Goal: Information Seeking & Learning: Learn about a topic

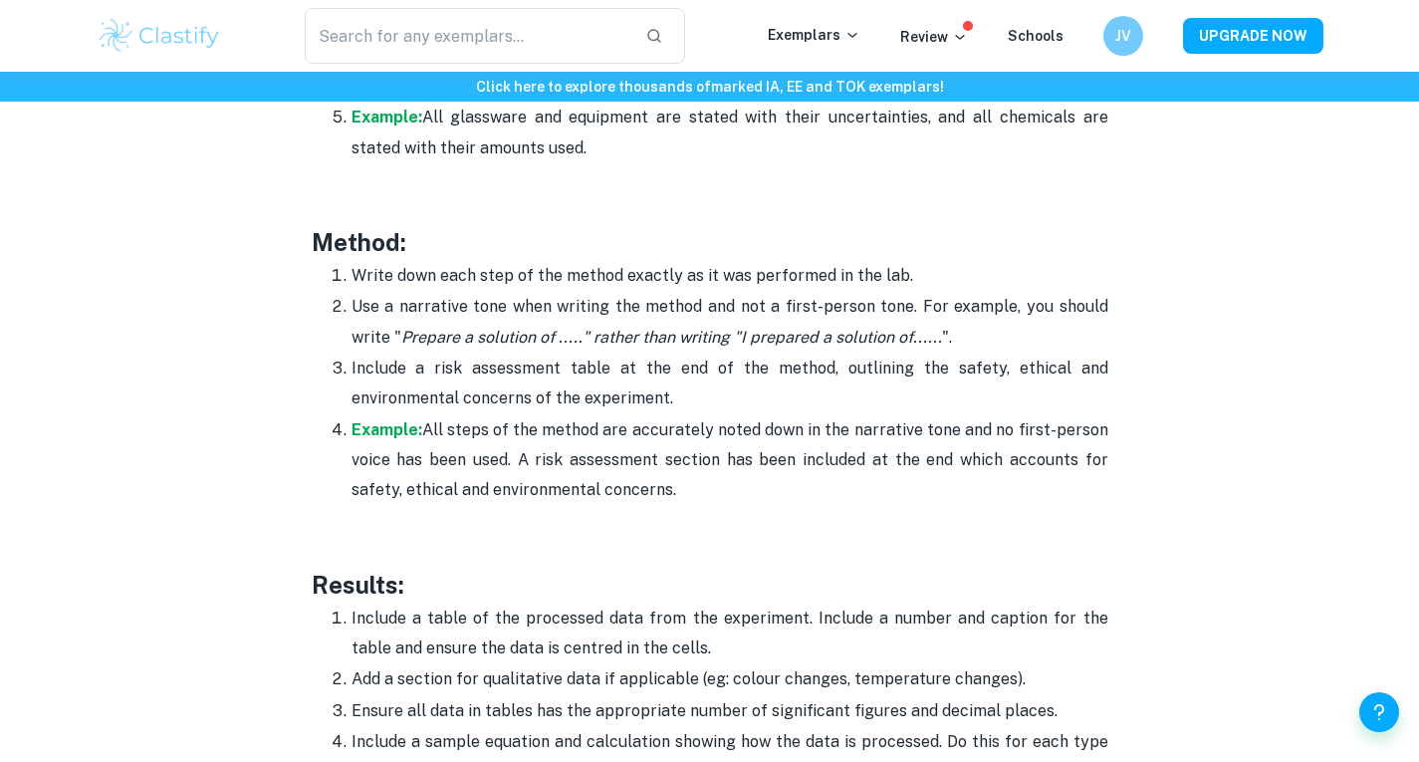
scroll to position [4193, 0]
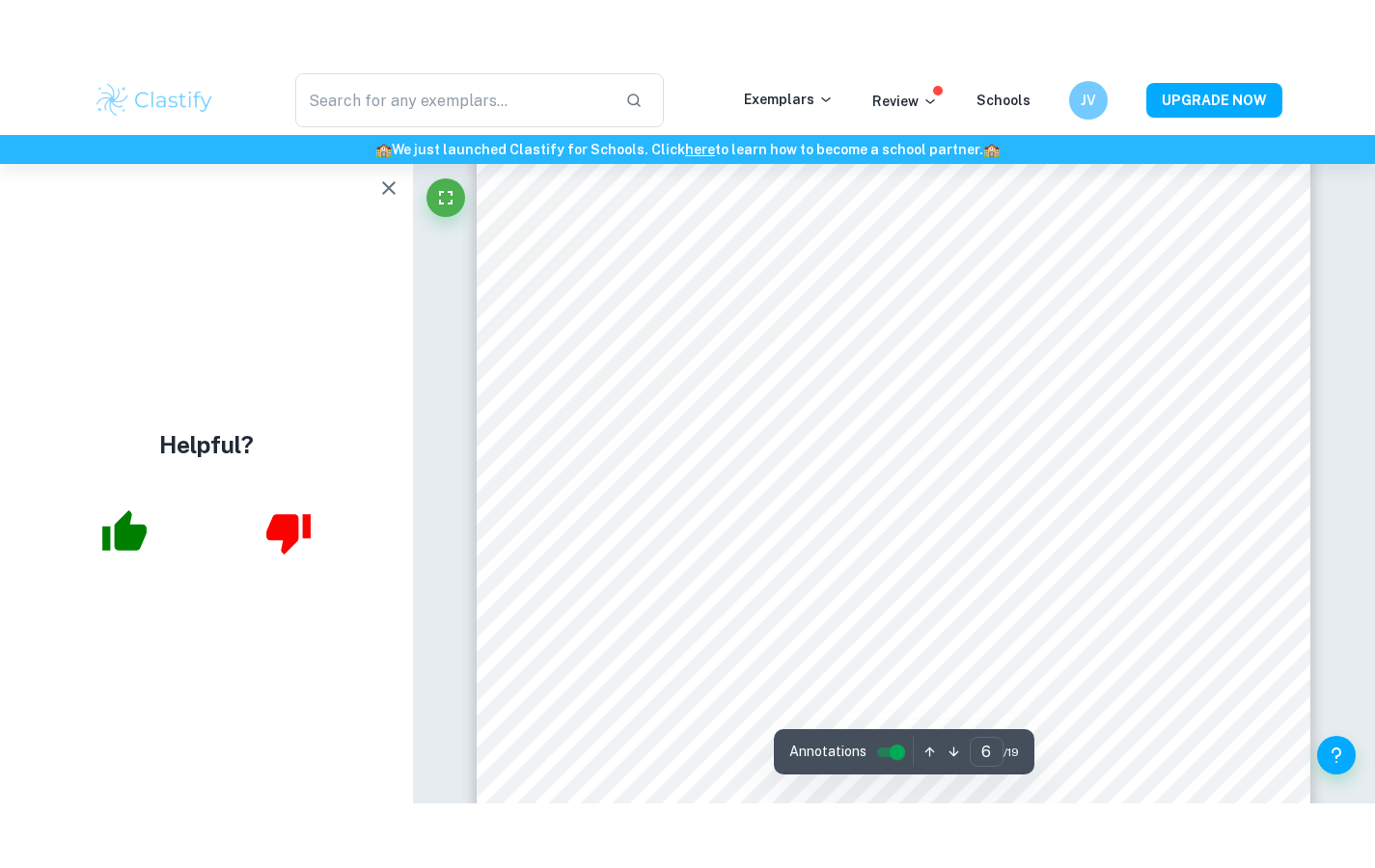
scroll to position [6380, 0]
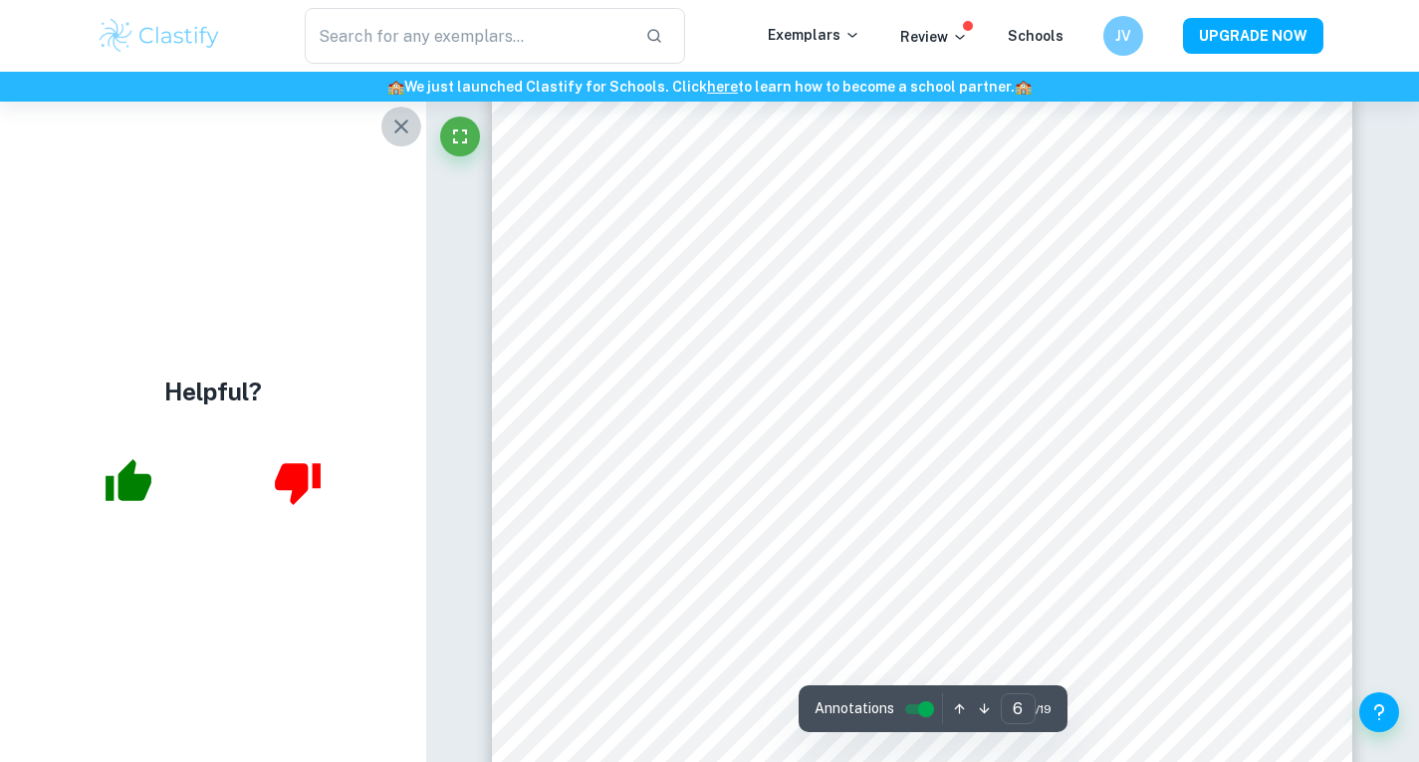
click at [394, 129] on icon "button" at bounding box center [401, 127] width 24 height 24
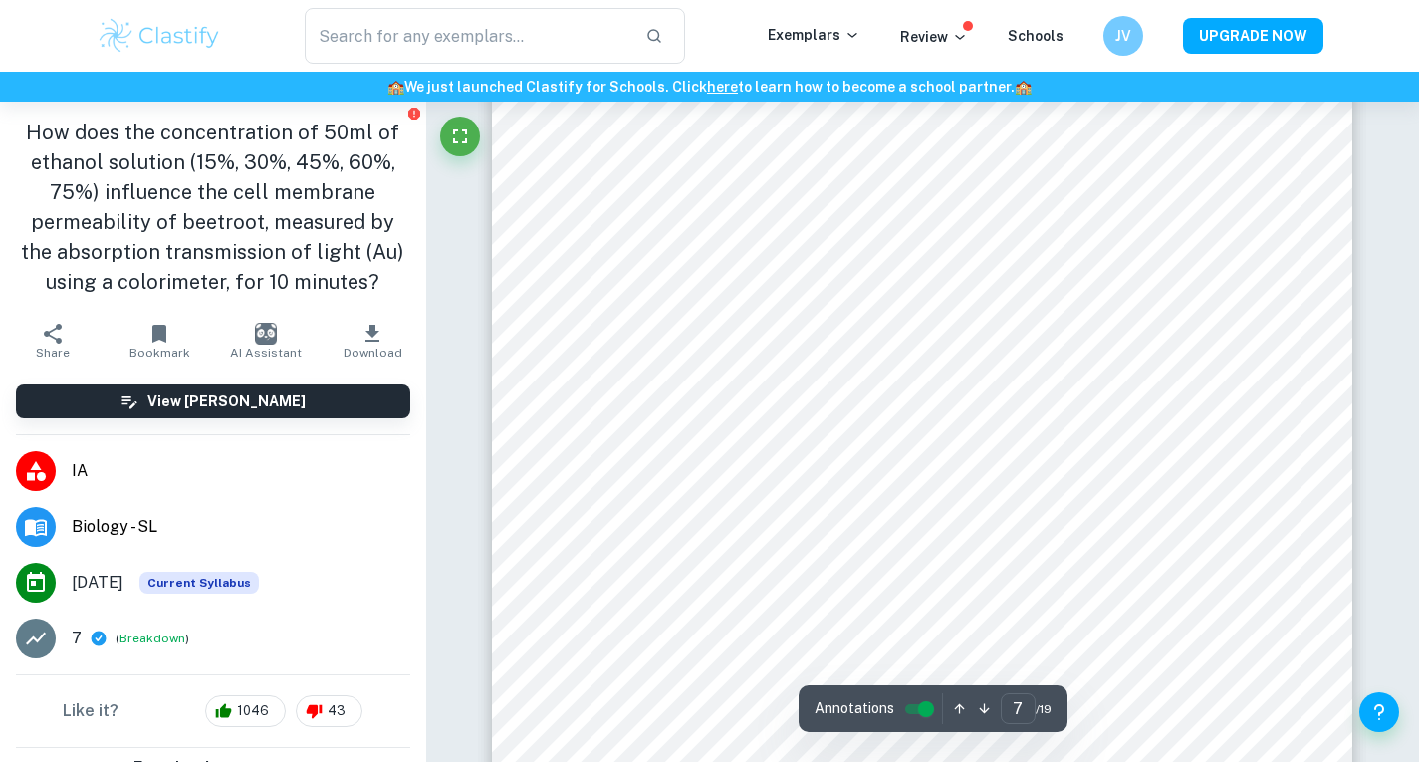
scroll to position [8087, 0]
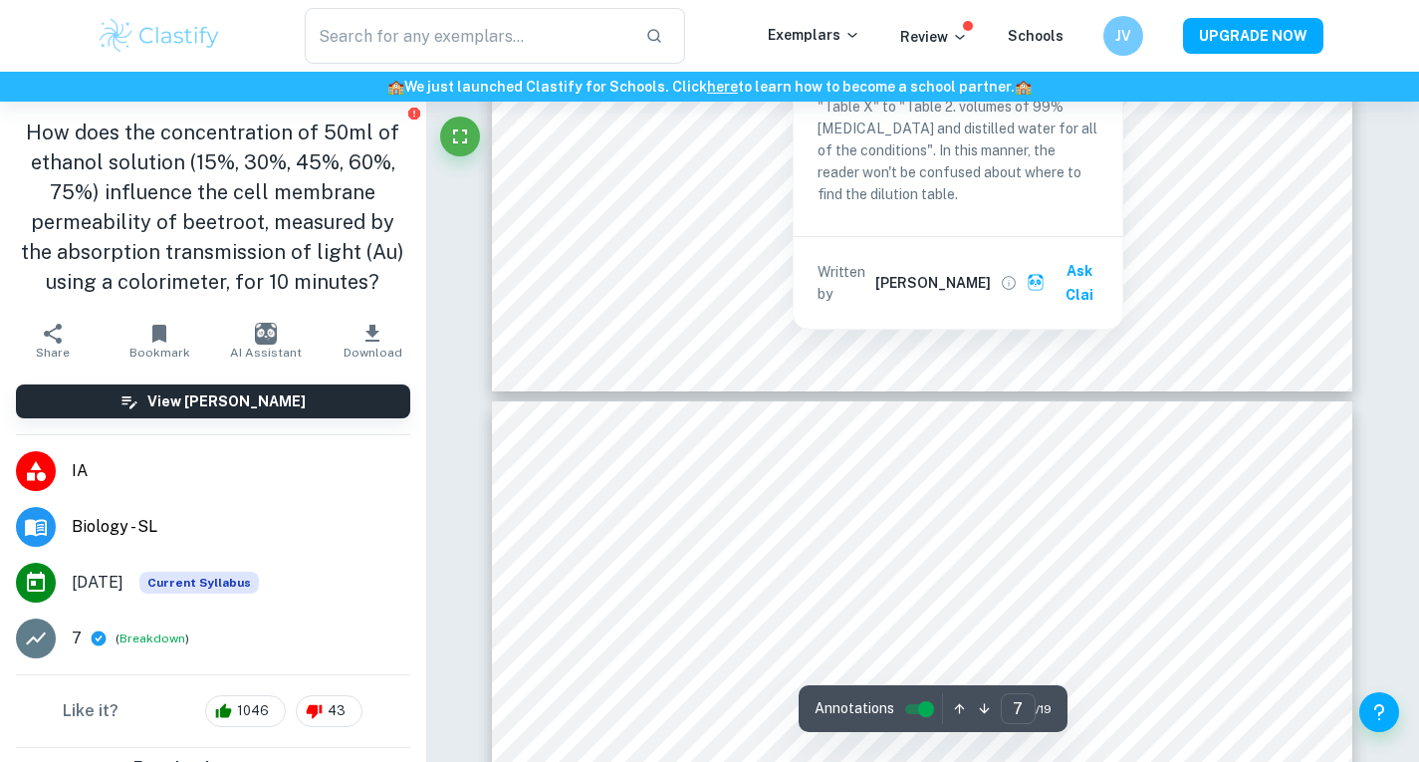
type input "8"
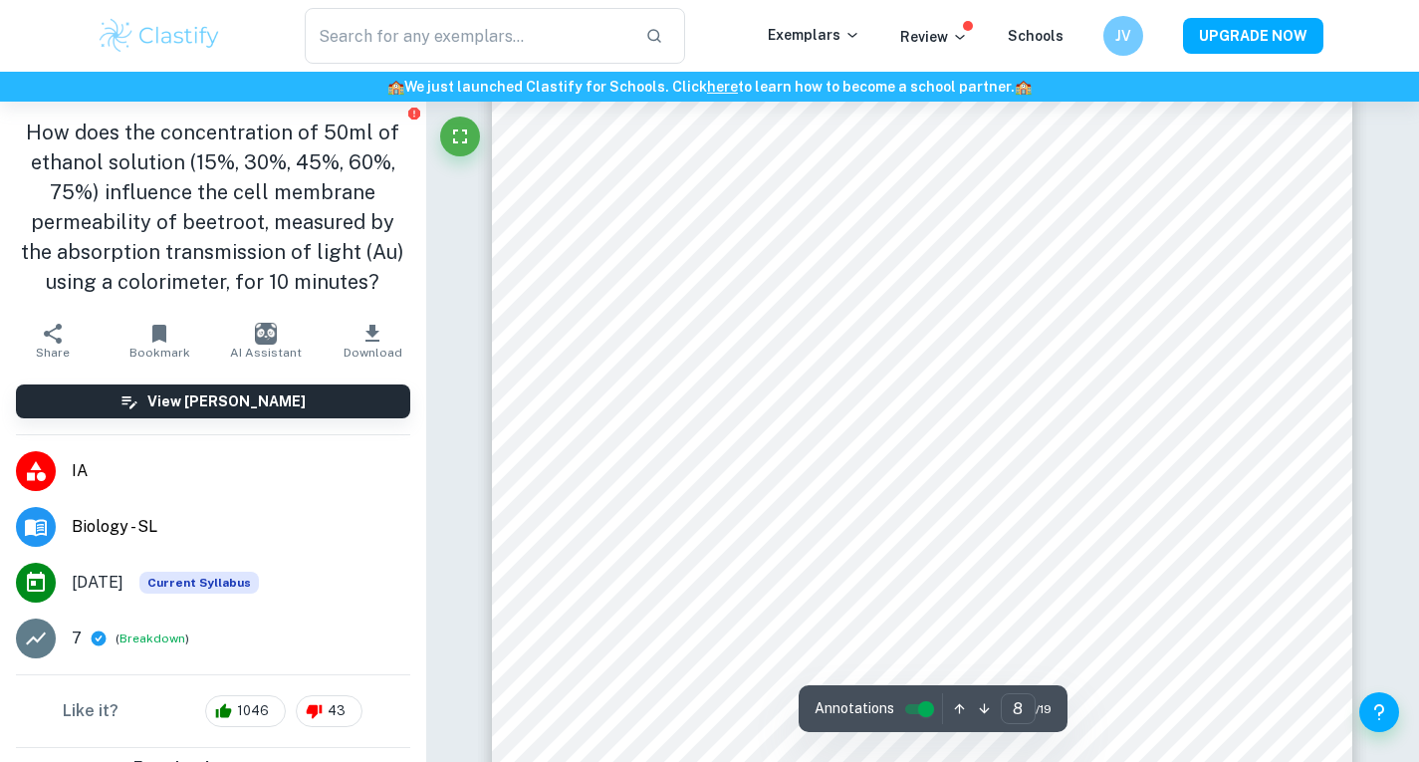
scroll to position [9256, 0]
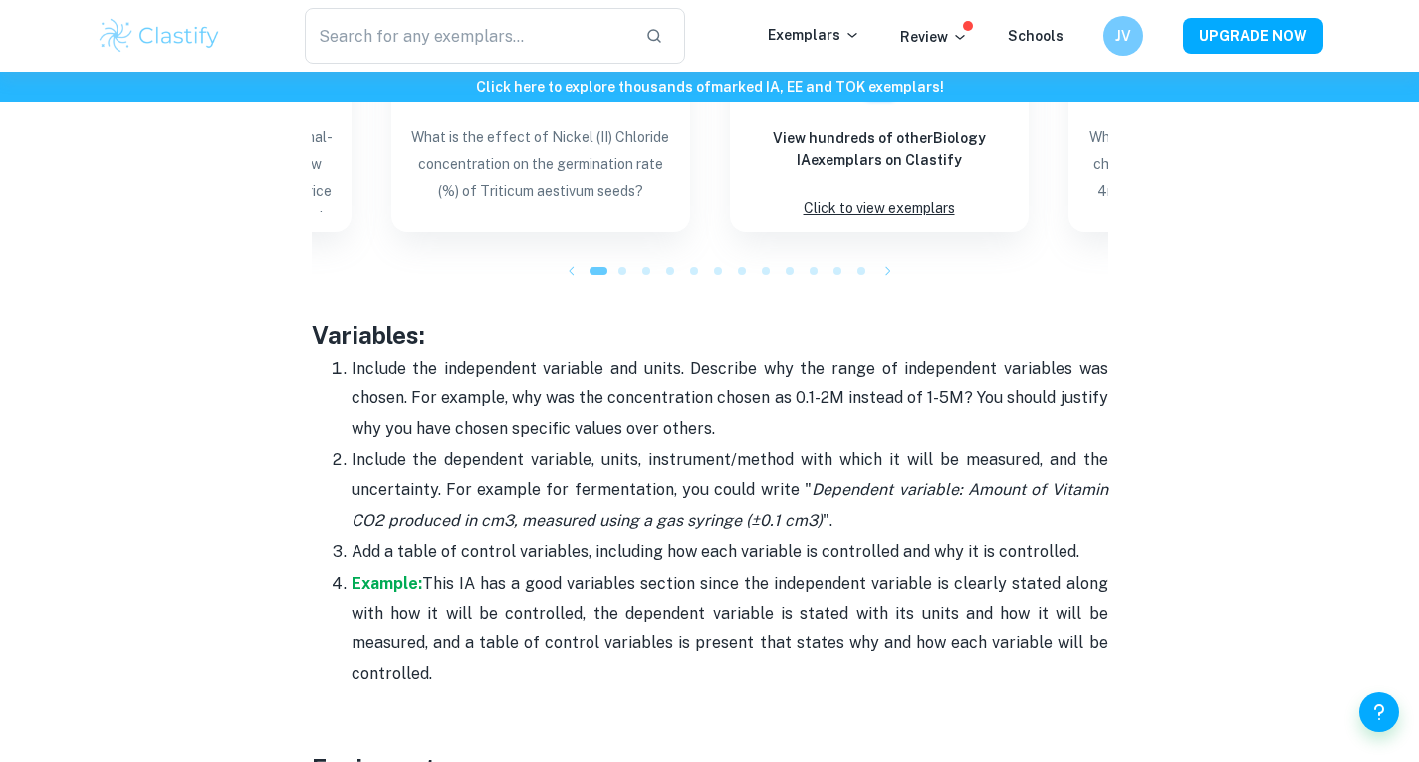
scroll to position [3366, 0]
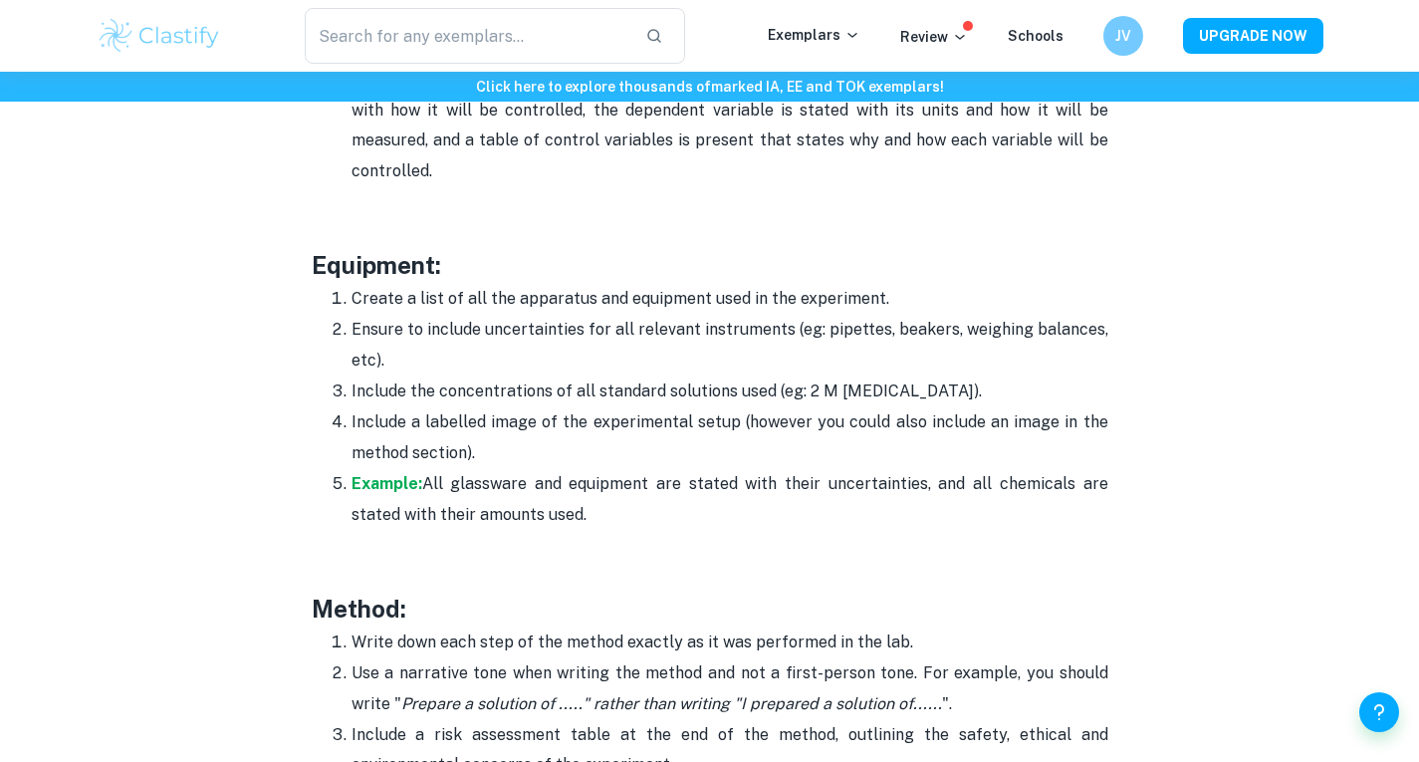
scroll to position [3818, 0]
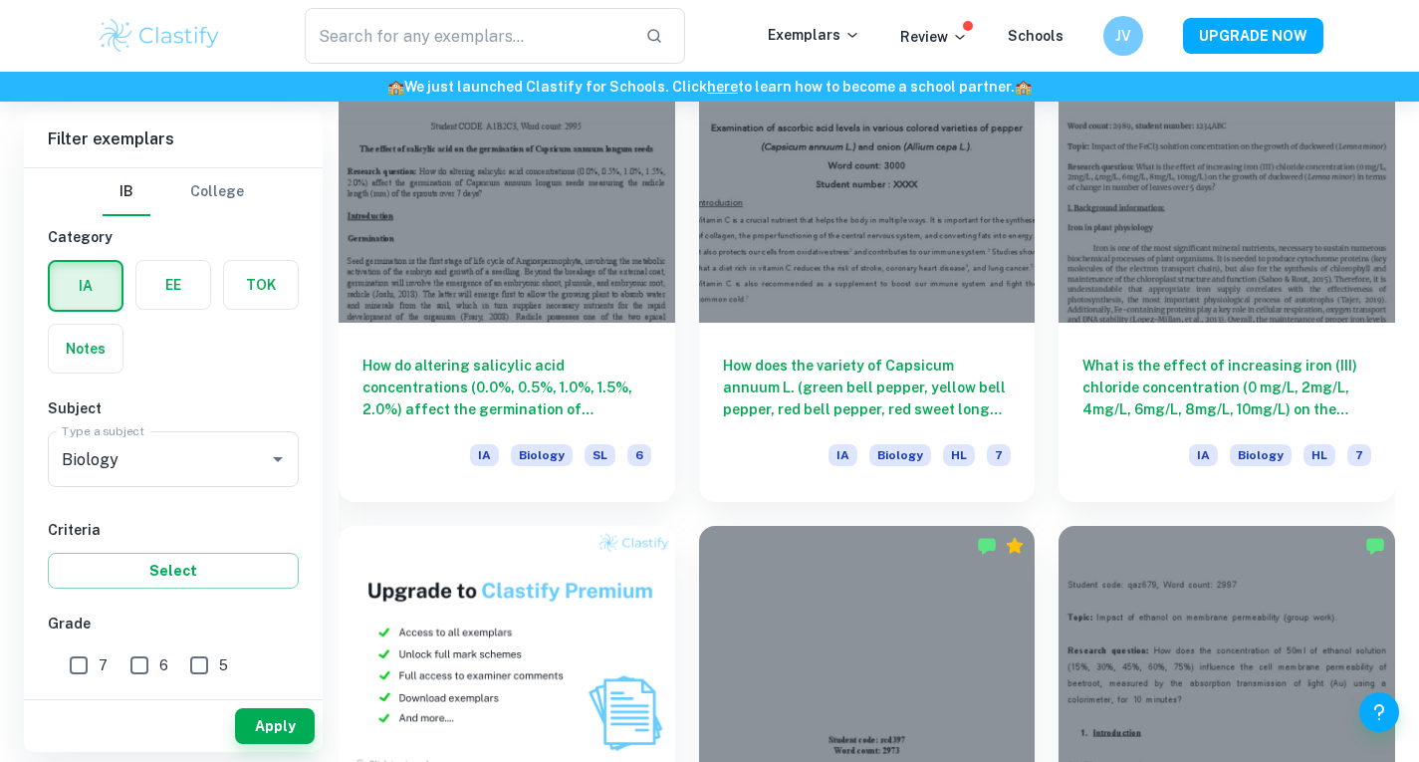
scroll to position [1042, 0]
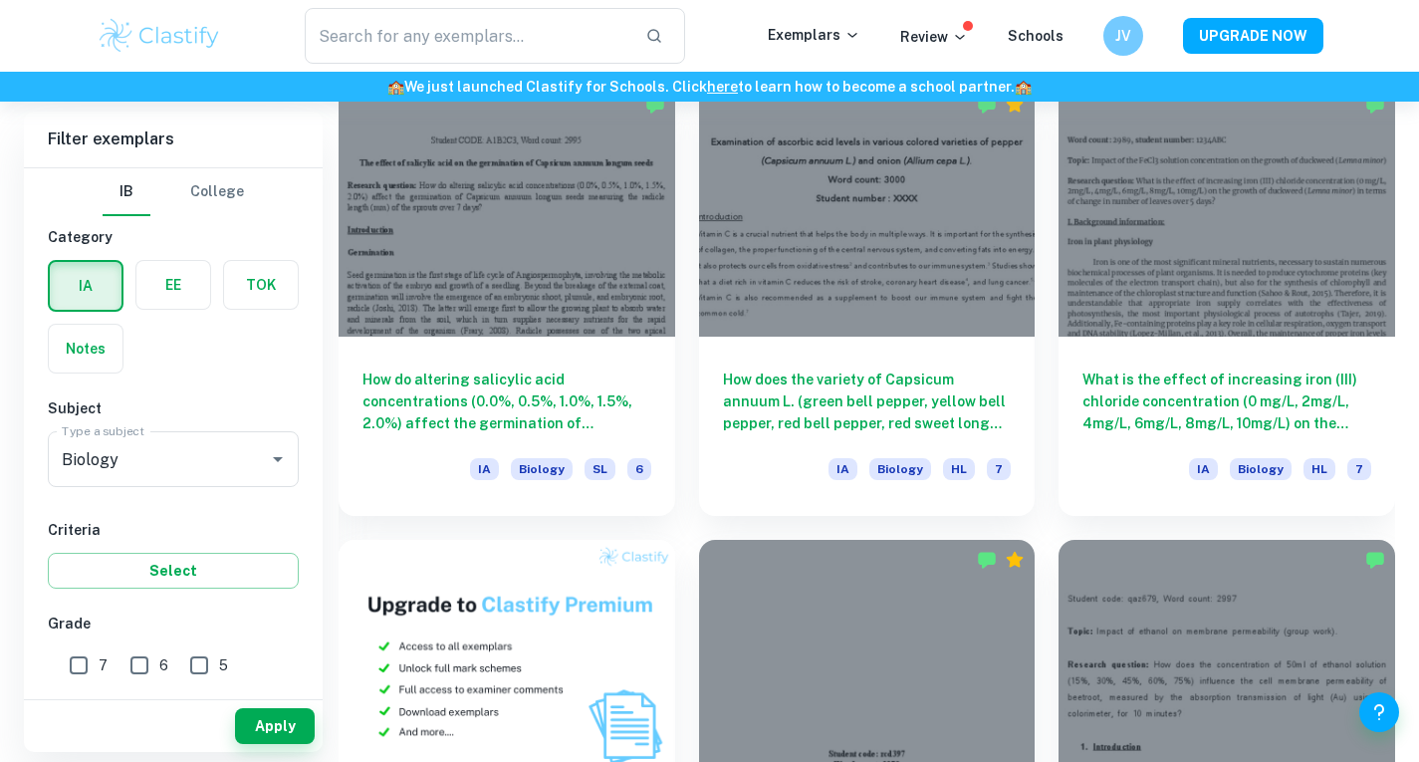
click at [77, 657] on input "7" at bounding box center [79, 665] width 40 height 40
checkbox input "true"
click at [258, 727] on button "Apply" at bounding box center [275, 726] width 80 height 36
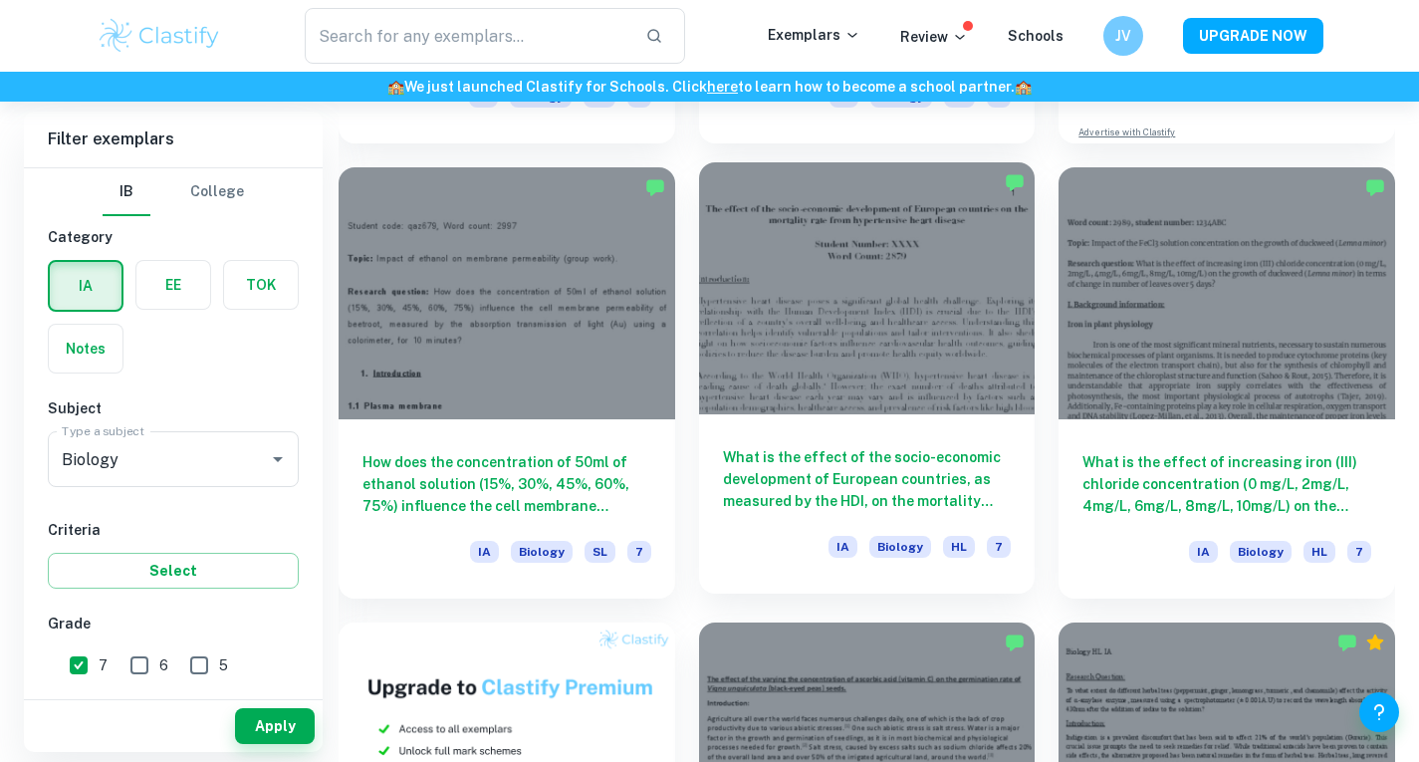
scroll to position [959, 0]
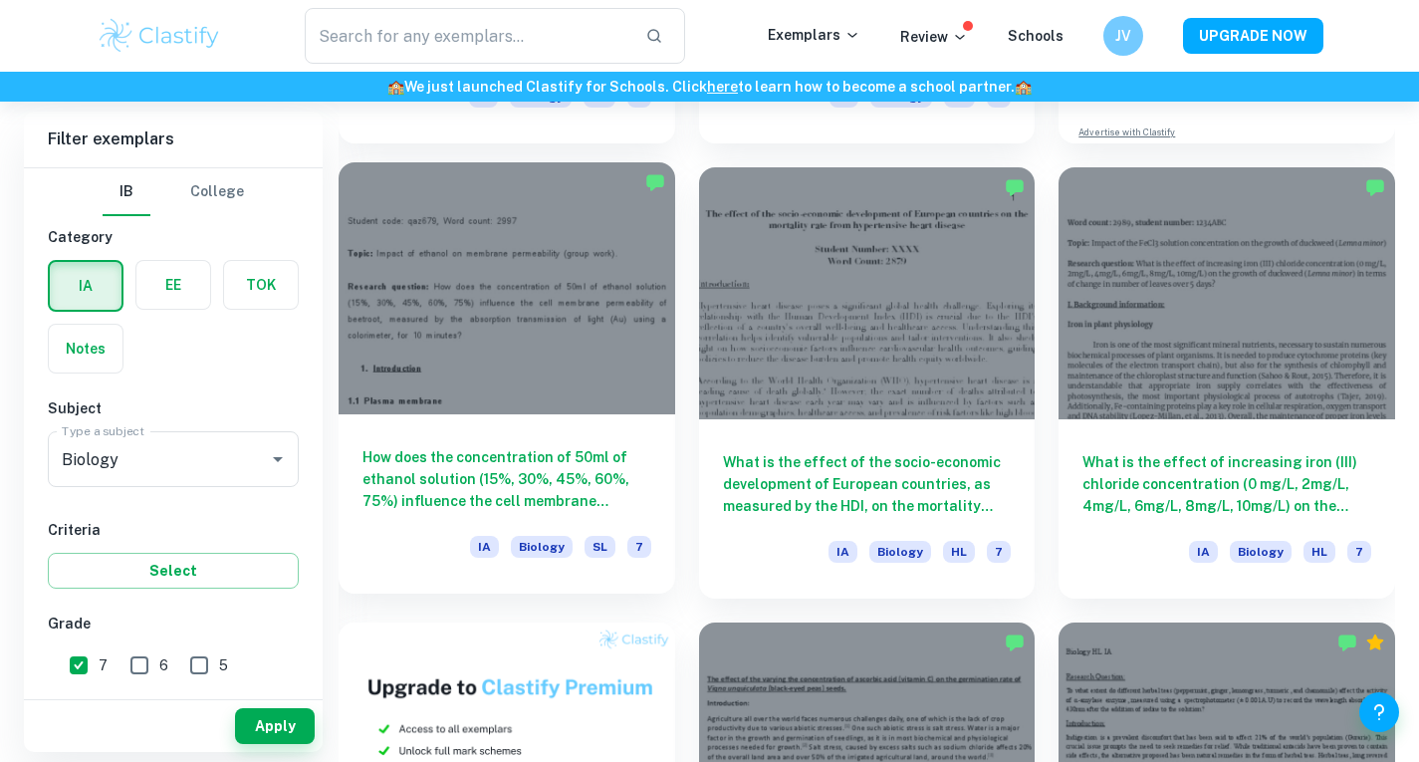
click at [556, 377] on div at bounding box center [507, 288] width 337 height 252
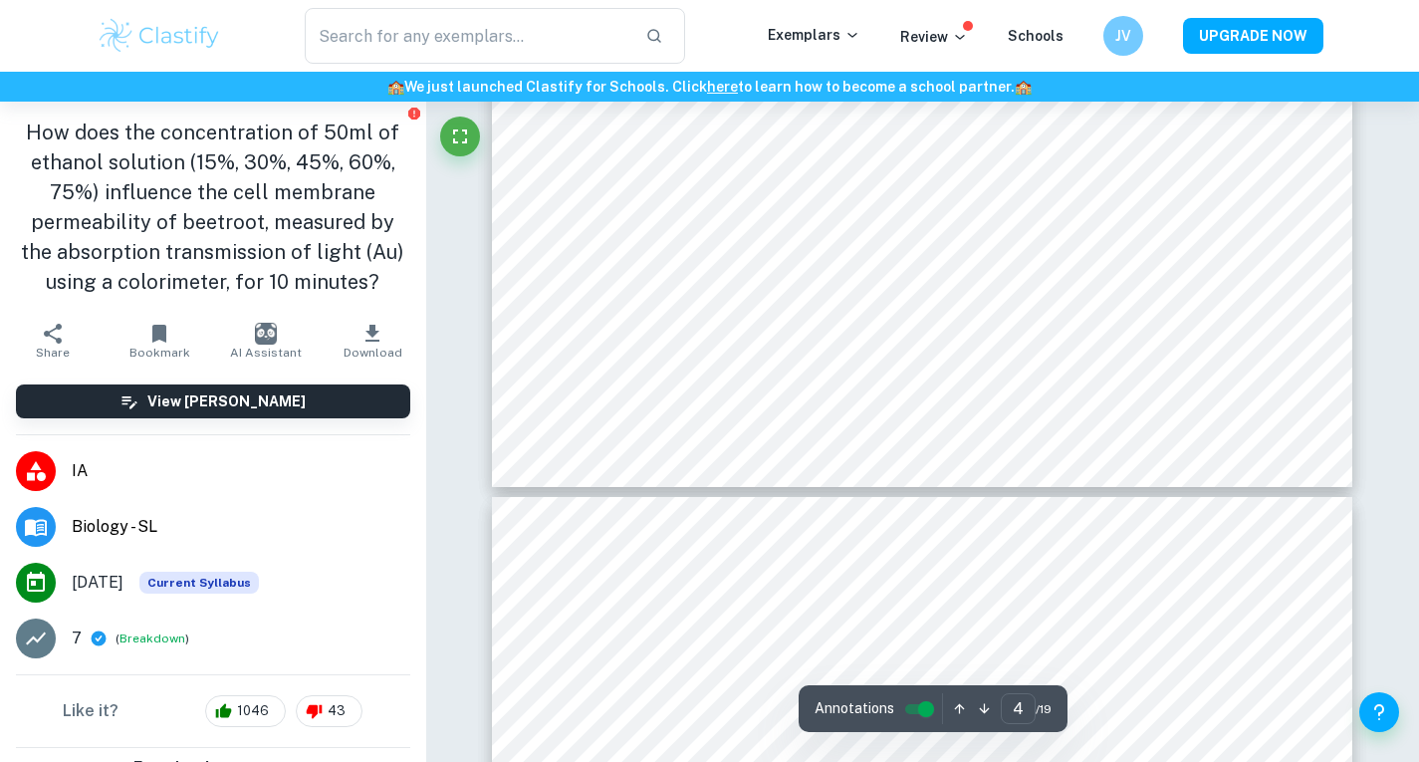
type input "5"
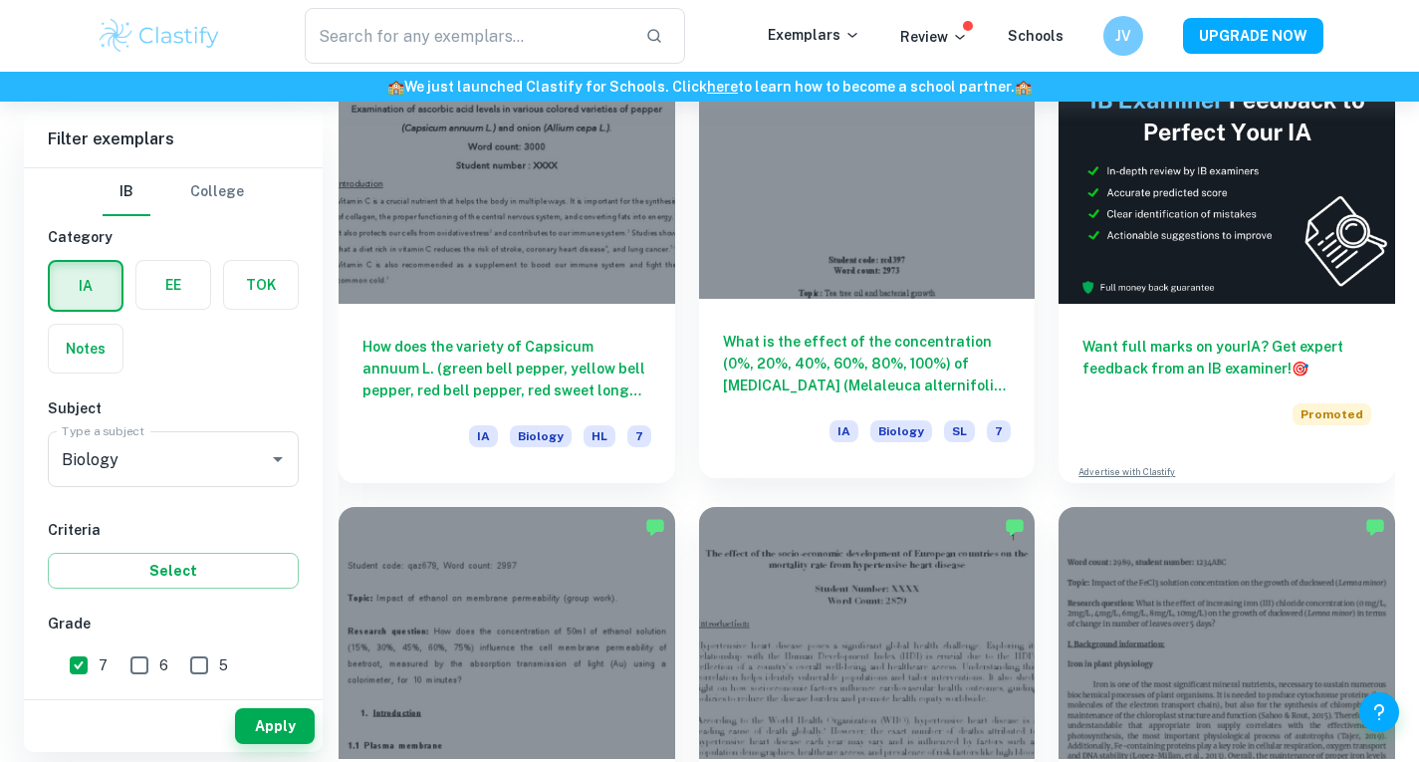
scroll to position [621, 0]
click at [867, 292] on div at bounding box center [867, 172] width 337 height 252
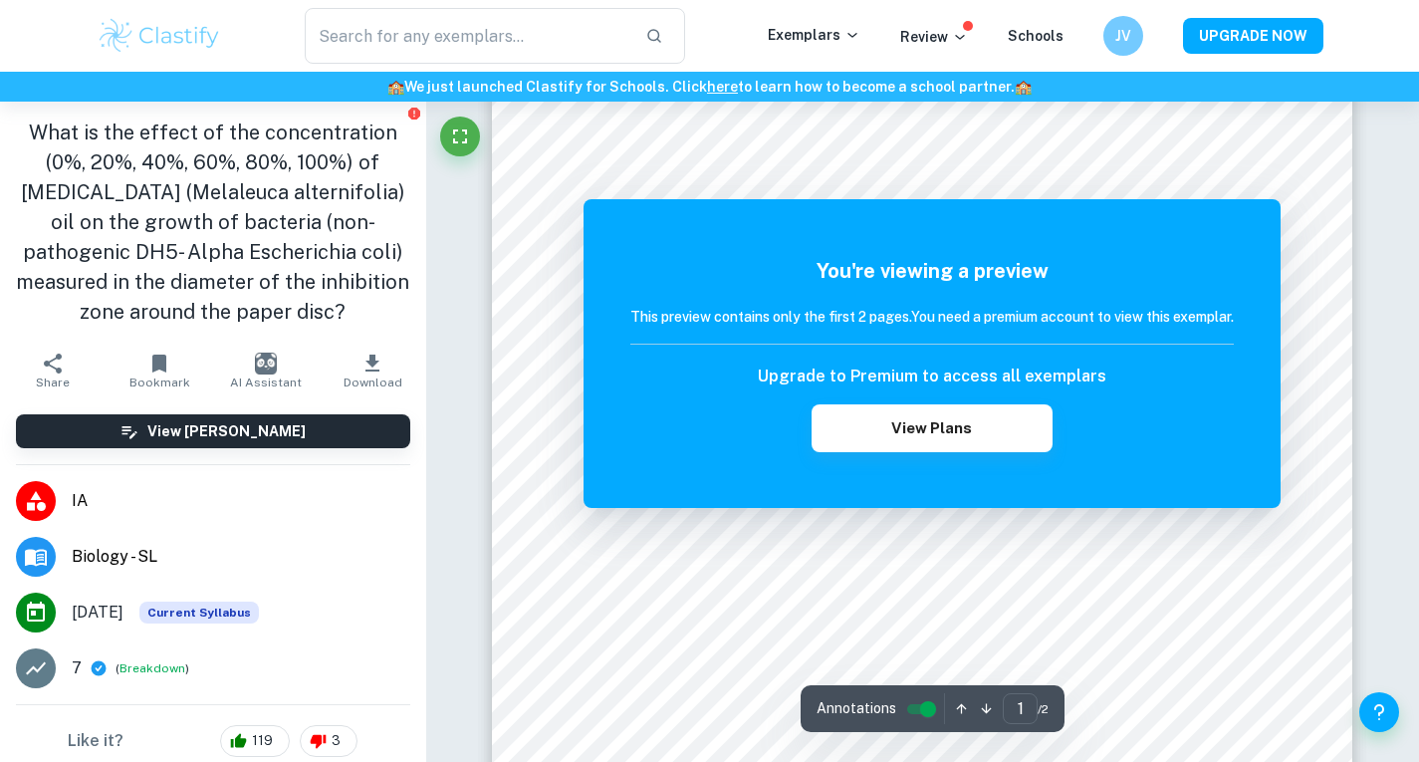
scroll to position [267, 0]
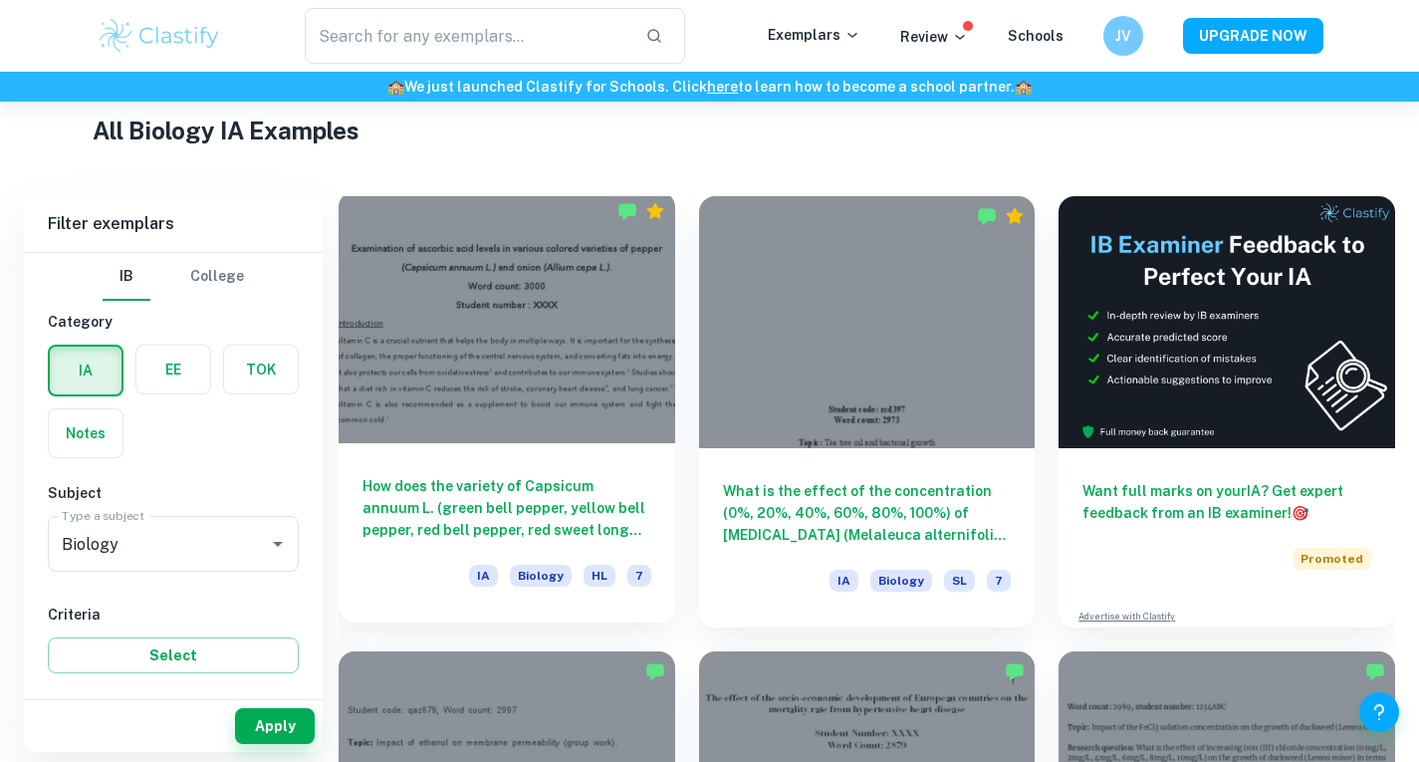
scroll to position [474, 0]
click at [557, 431] on div at bounding box center [507, 318] width 337 height 252
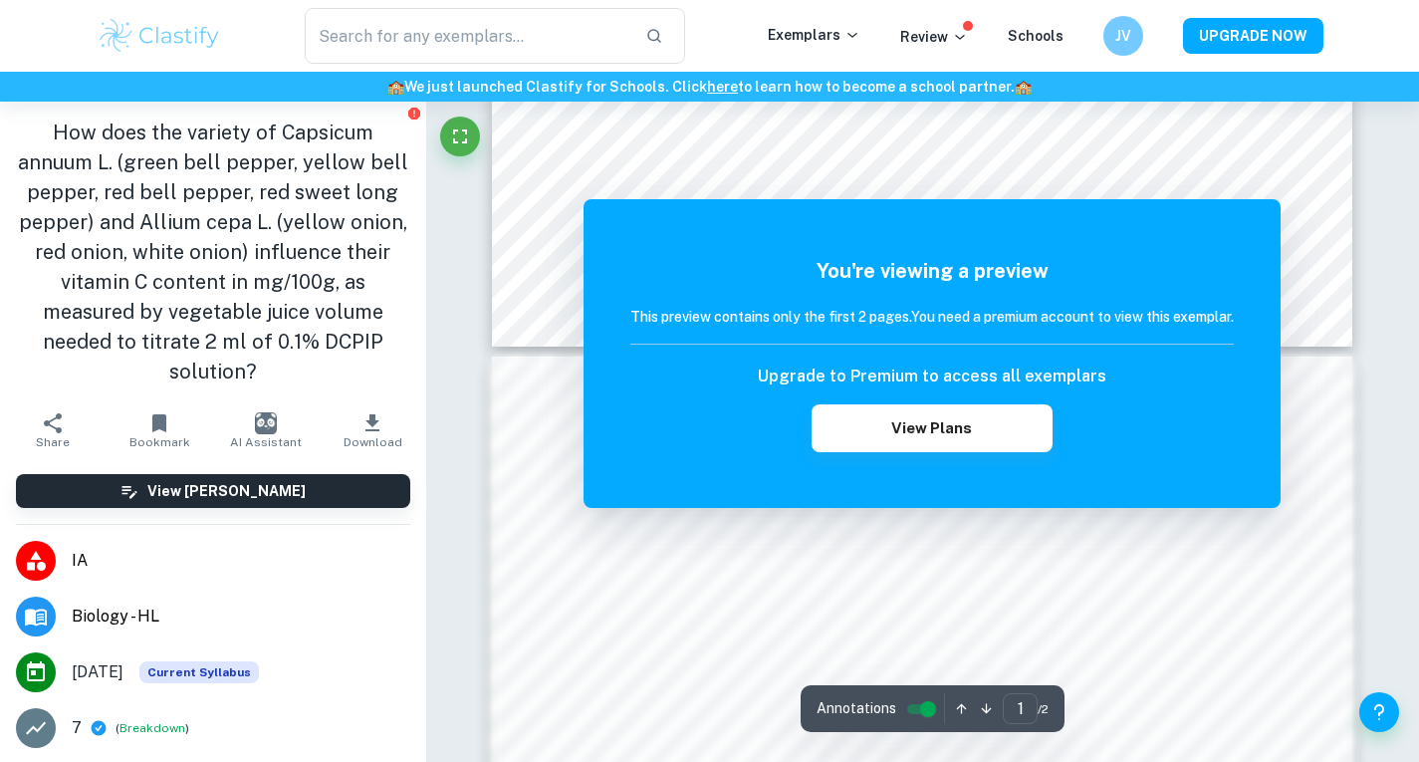
scroll to position [999, 0]
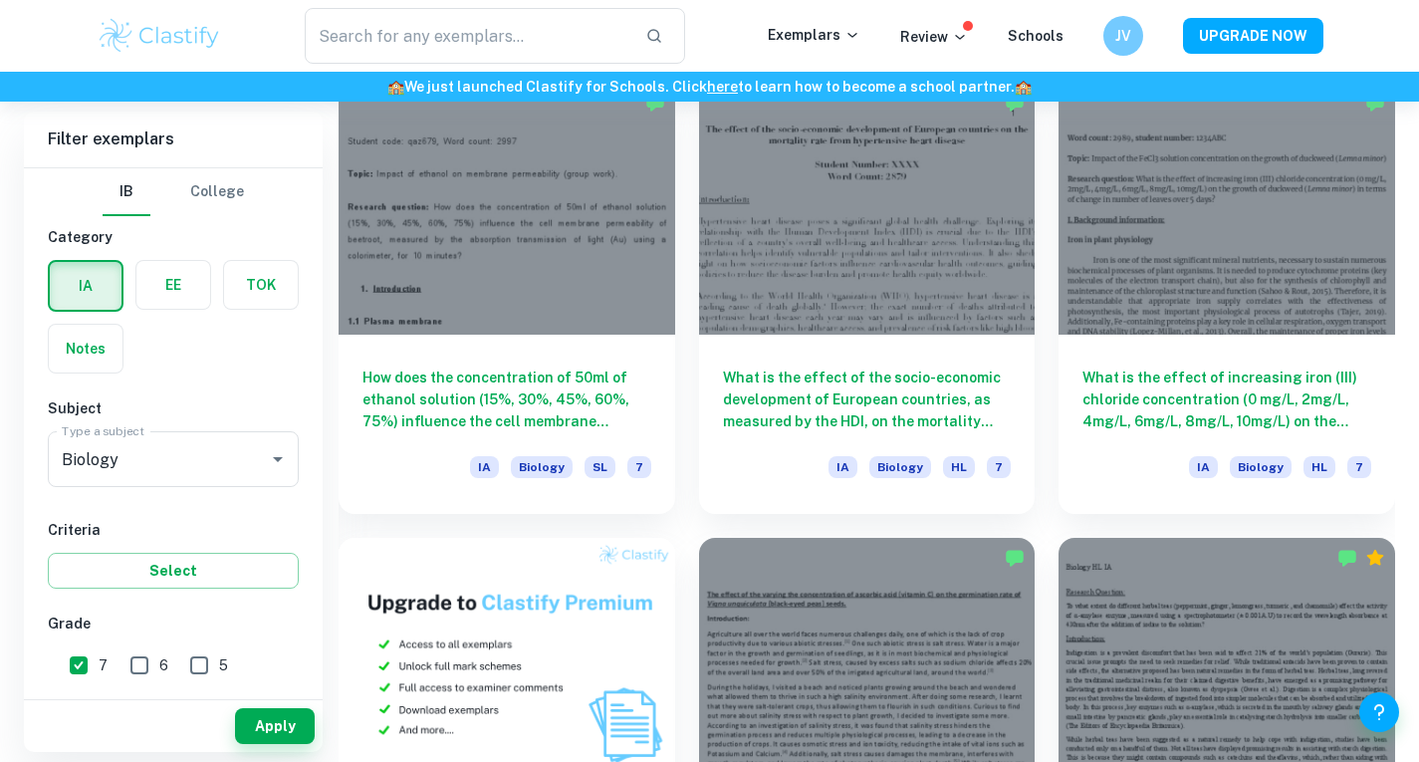
scroll to position [1045, 0]
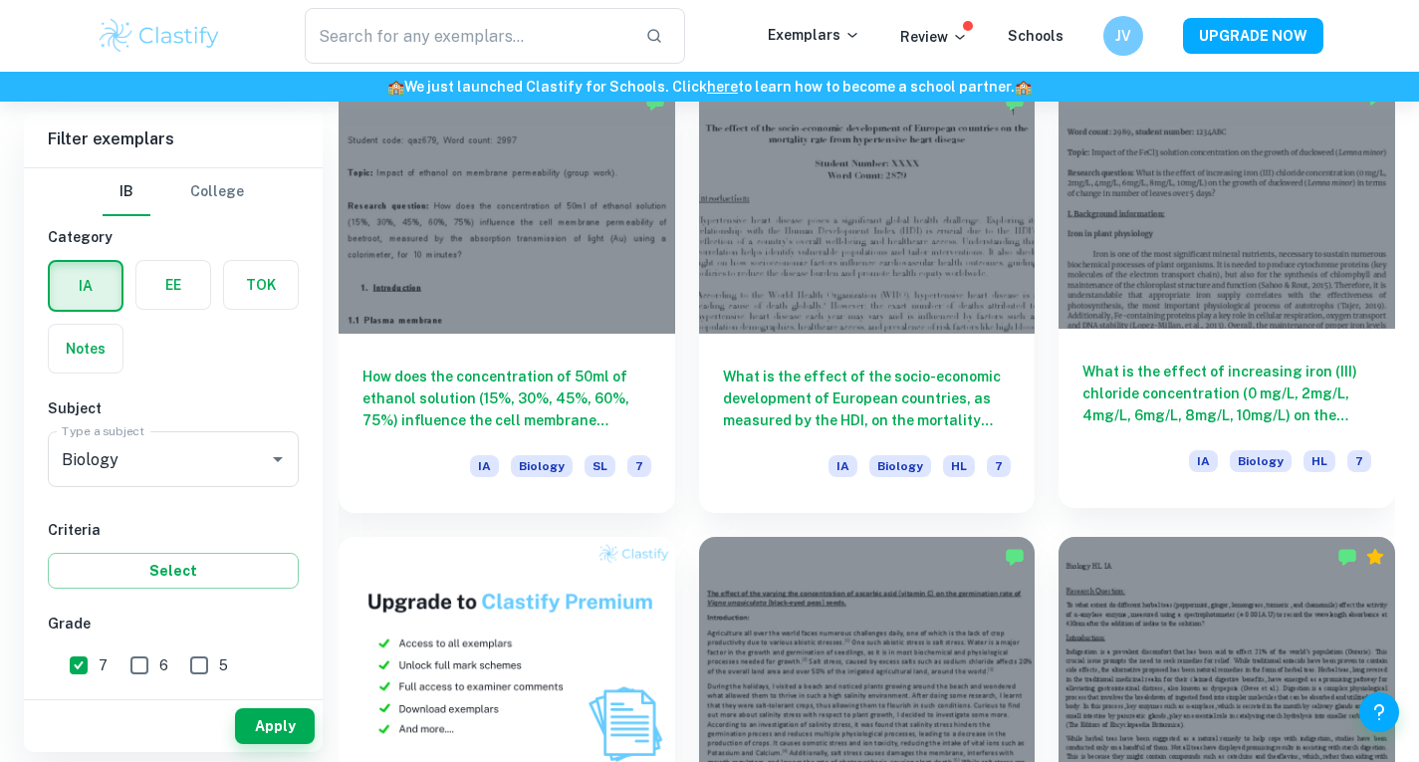
click at [1216, 292] on div at bounding box center [1227, 203] width 337 height 252
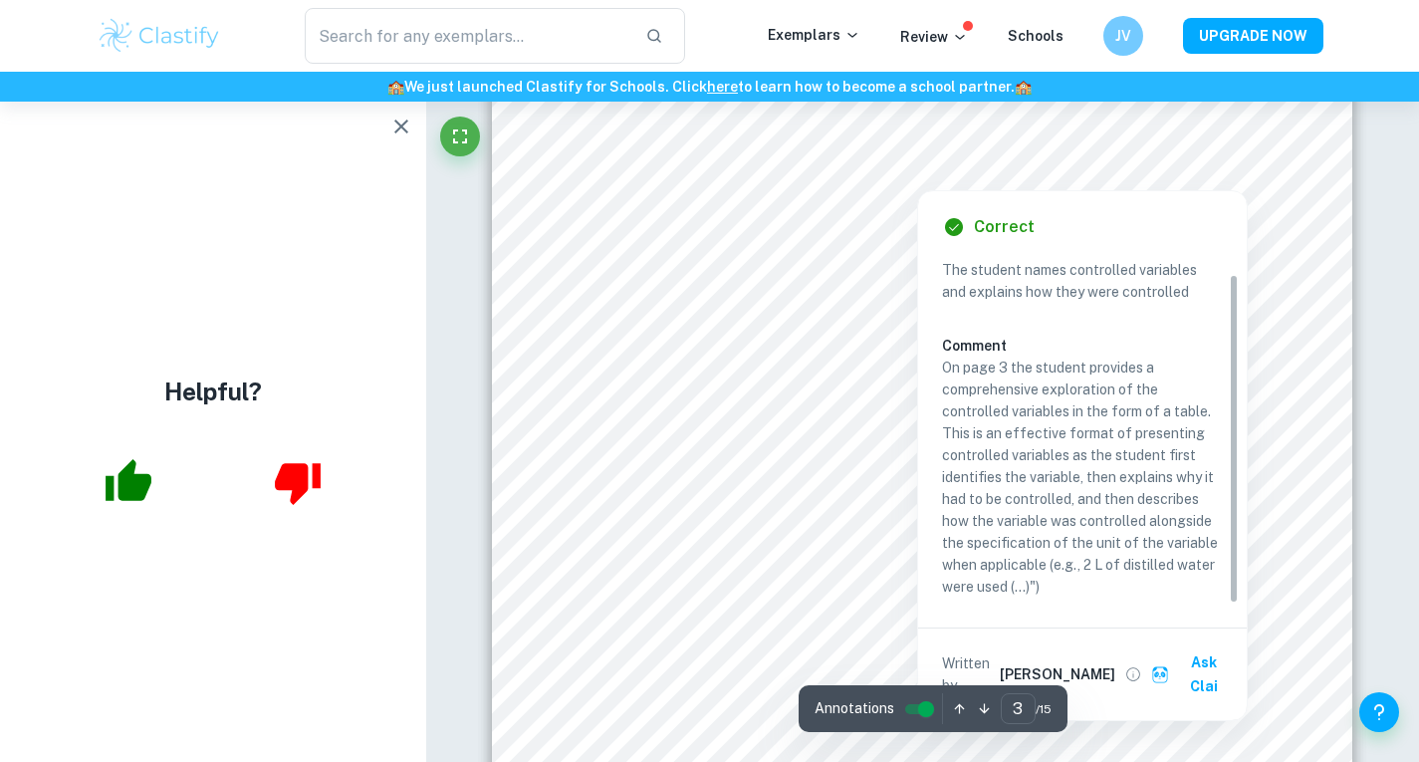
scroll to position [19, 0]
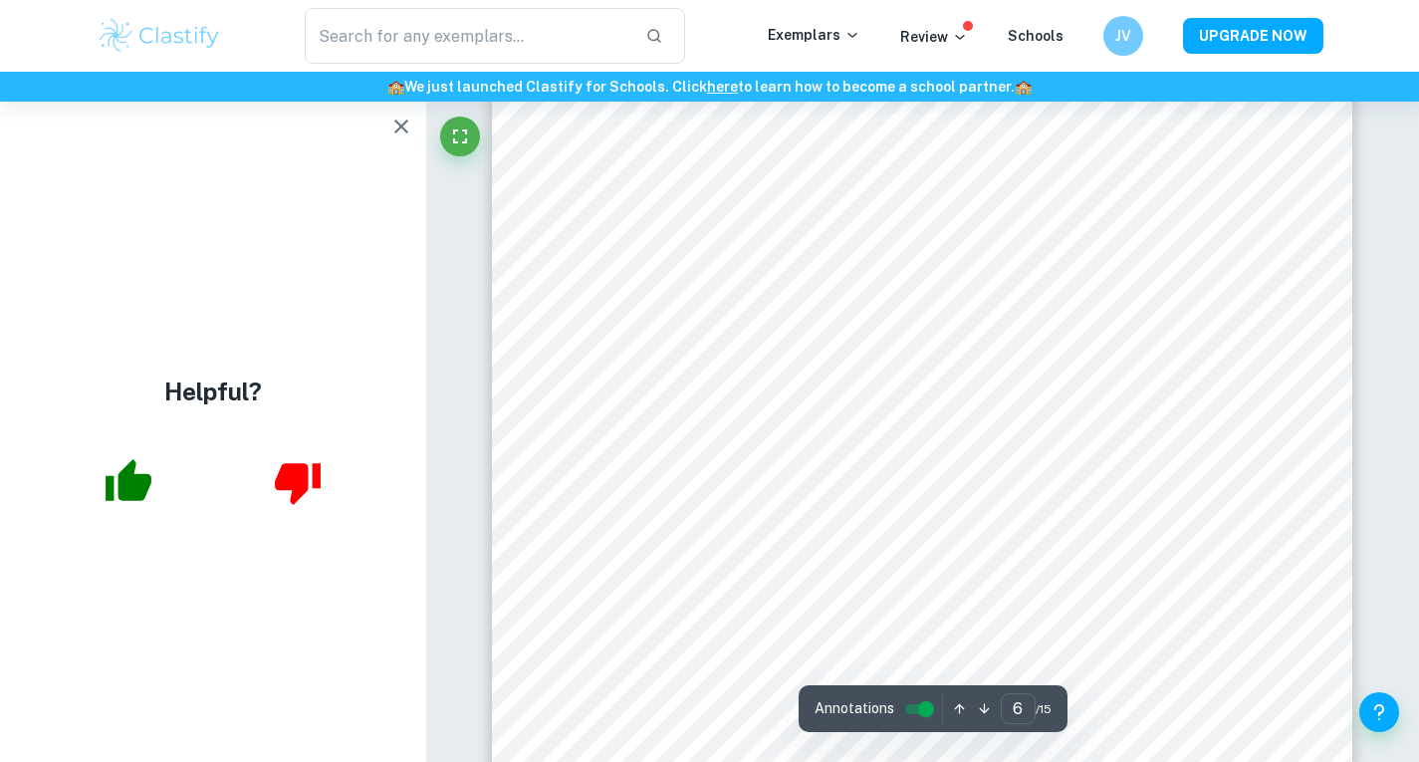
scroll to position [6962, 0]
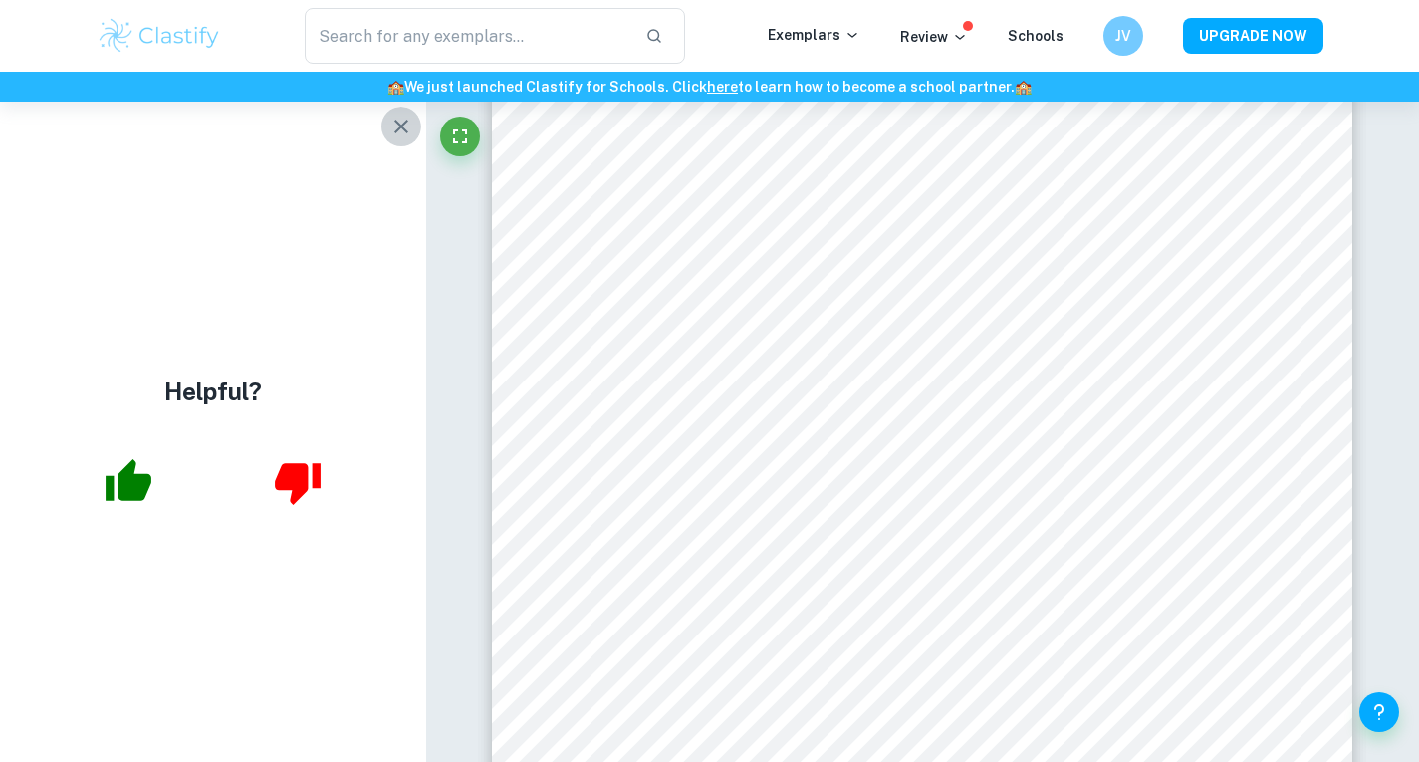
click at [401, 115] on icon "button" at bounding box center [401, 127] width 24 height 24
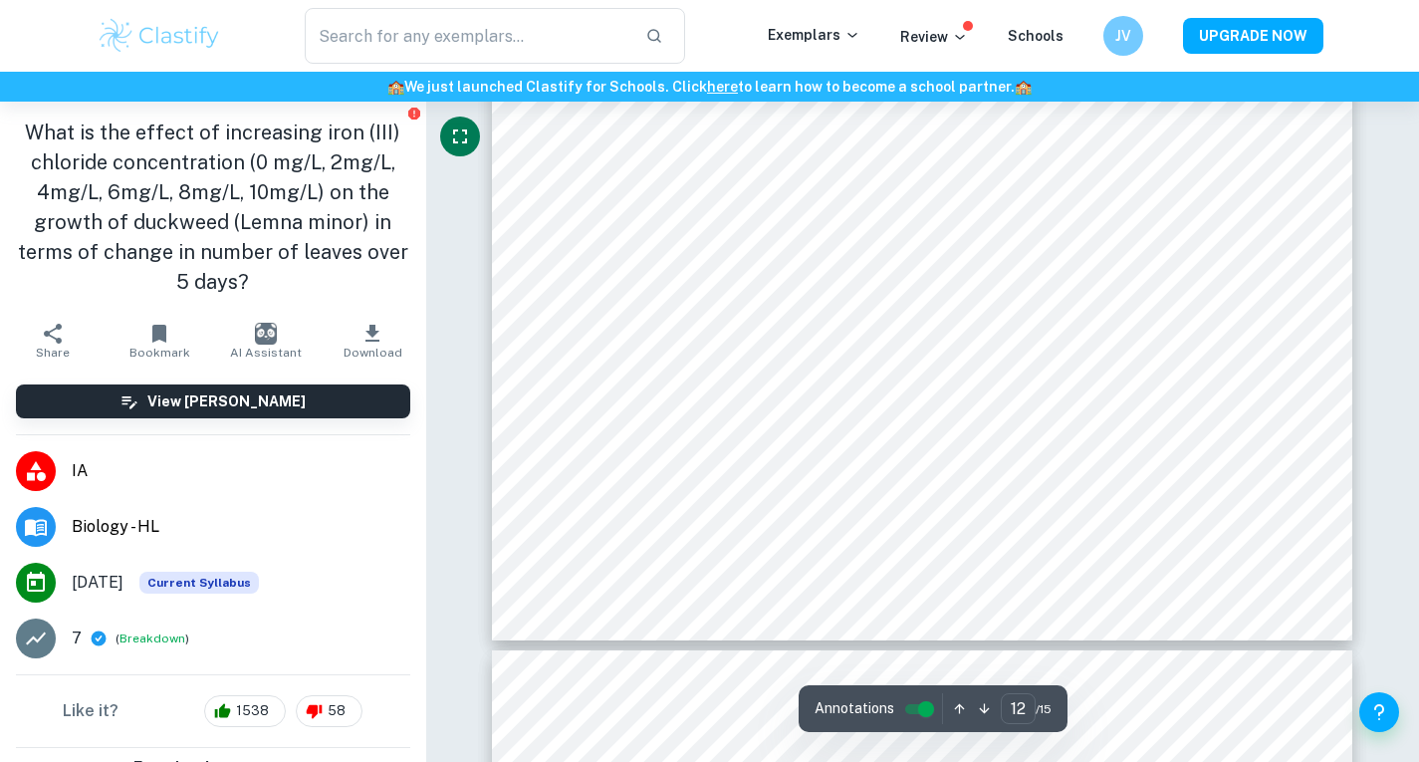
scroll to position [14613, 0]
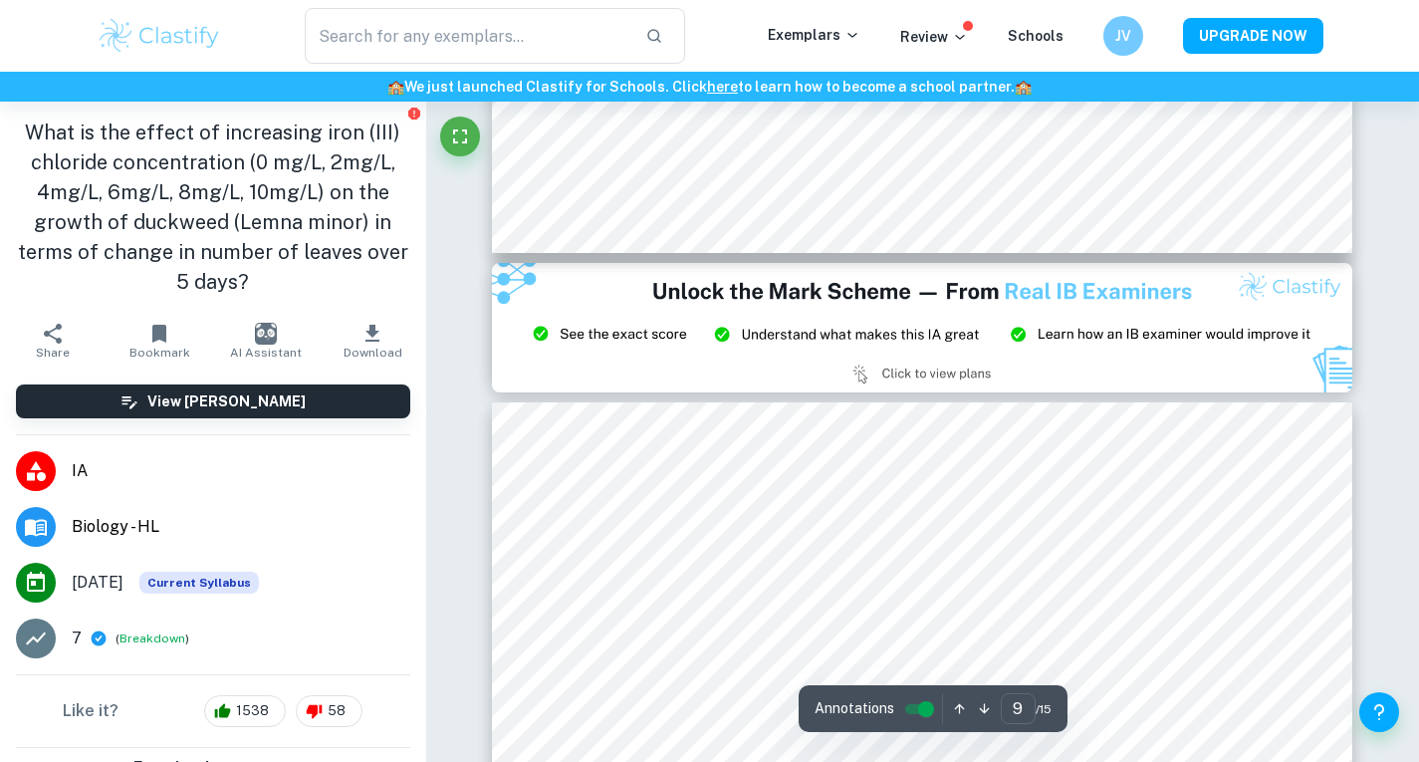
type input "8"
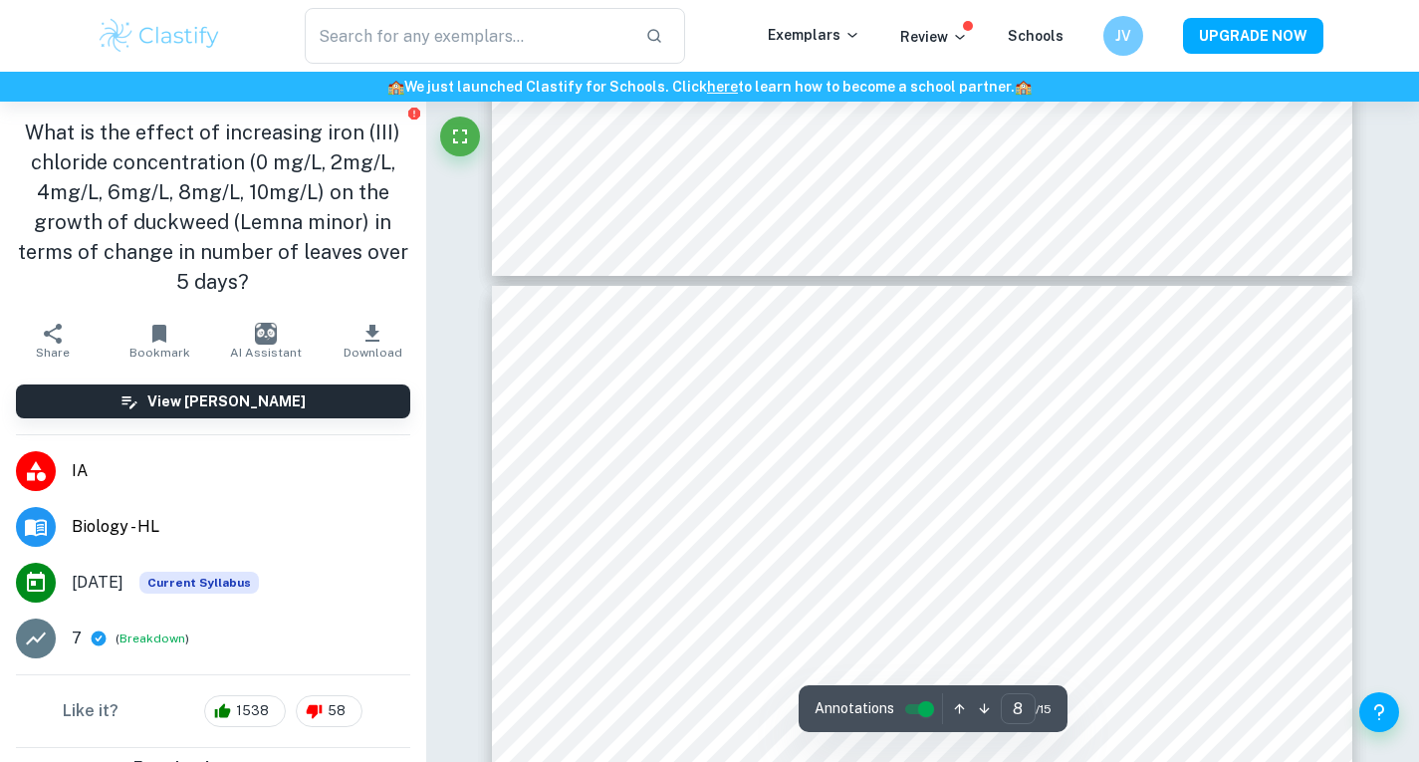
scroll to position [8690, 0]
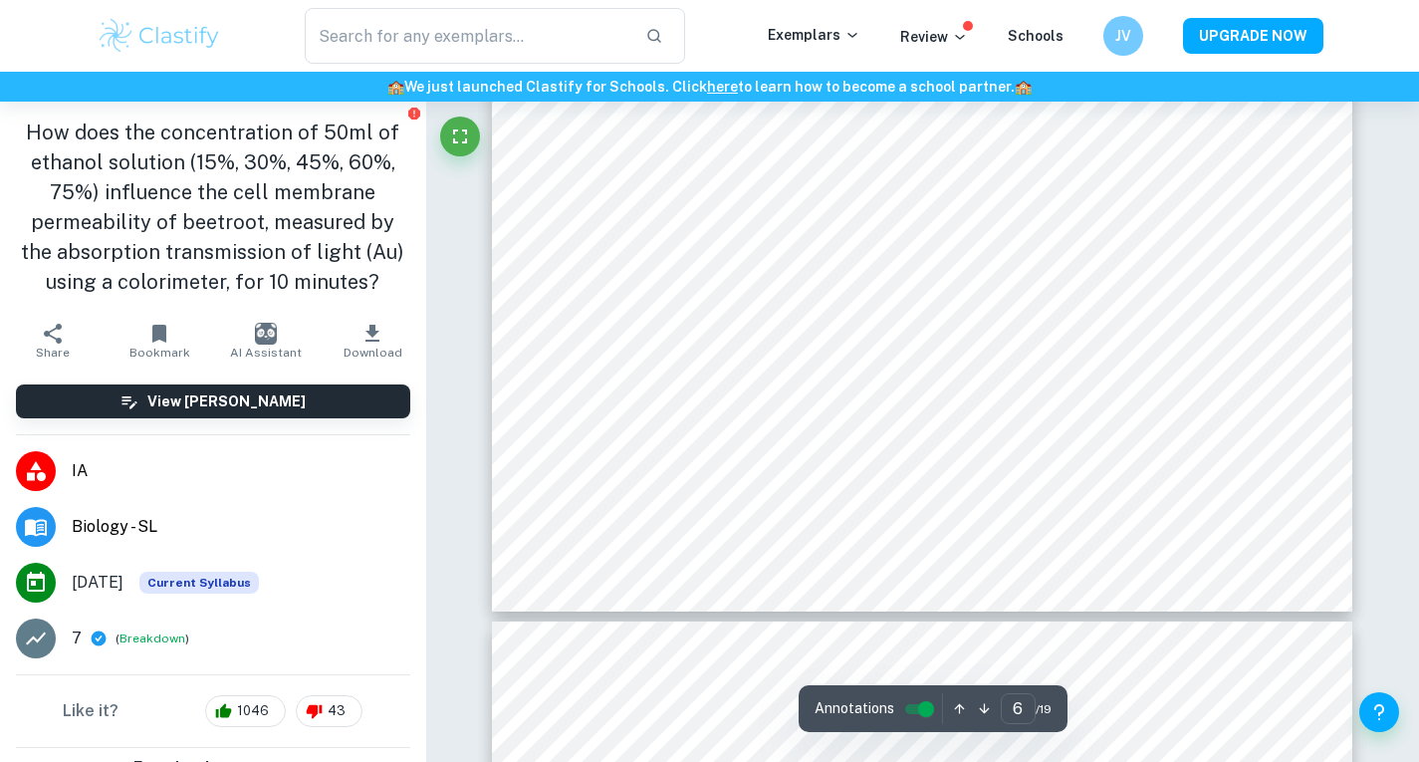
type input "7"
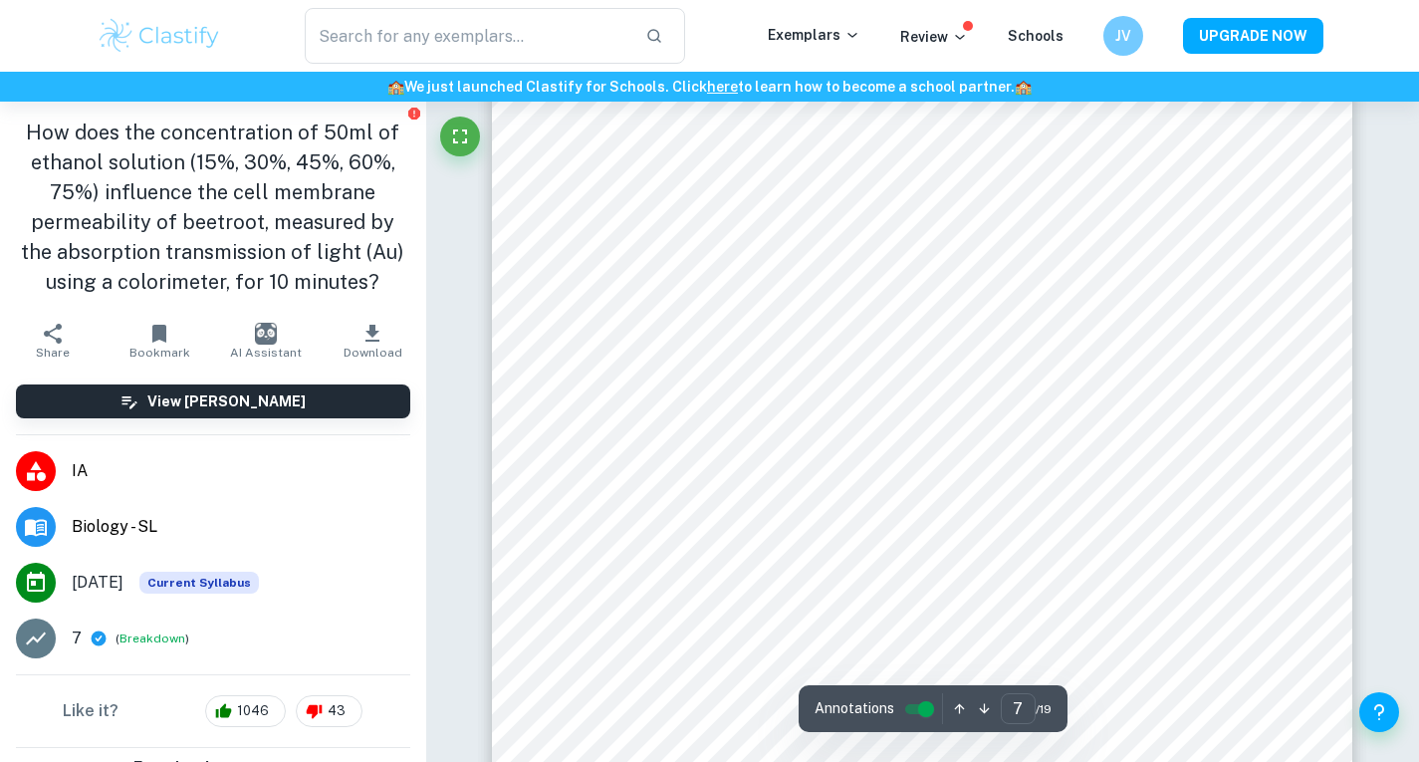
scroll to position [8165, 0]
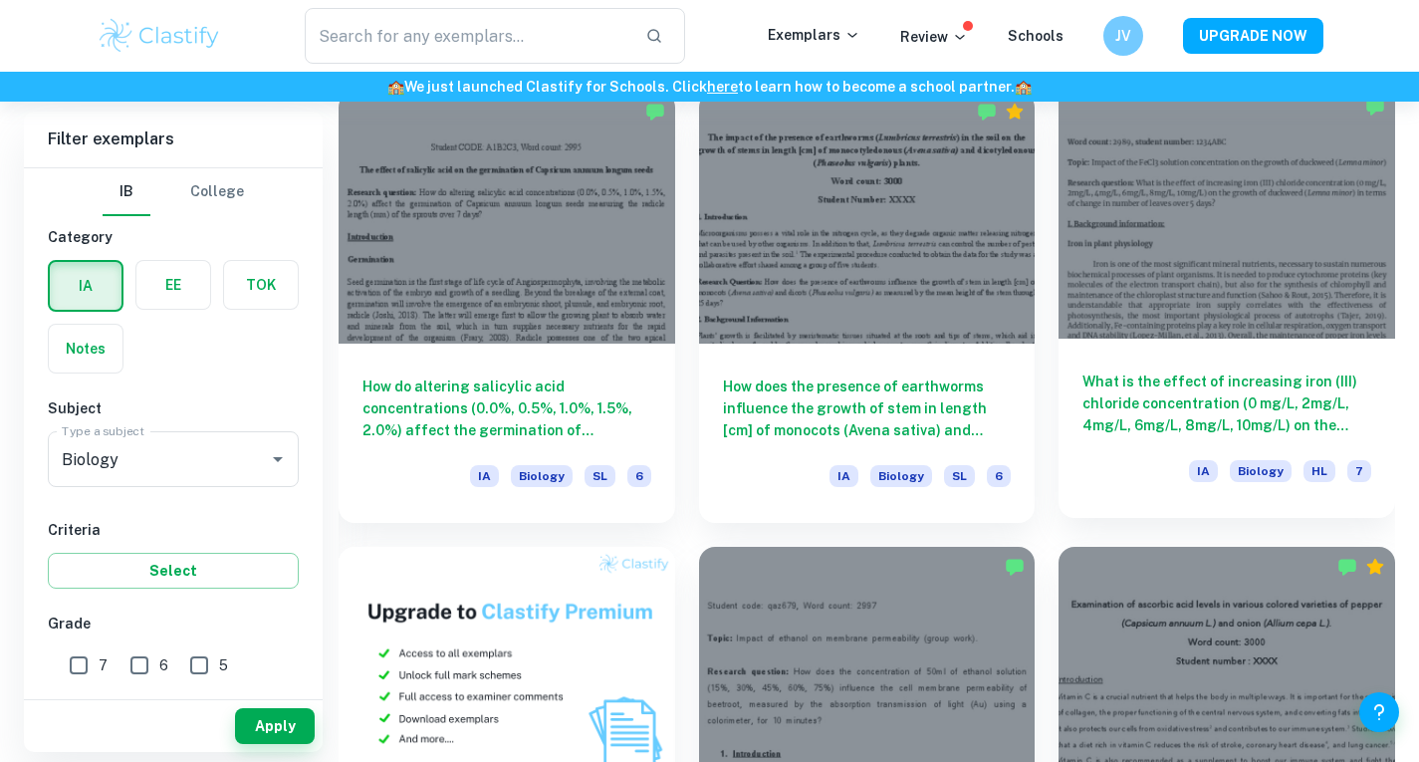
scroll to position [1034, 0]
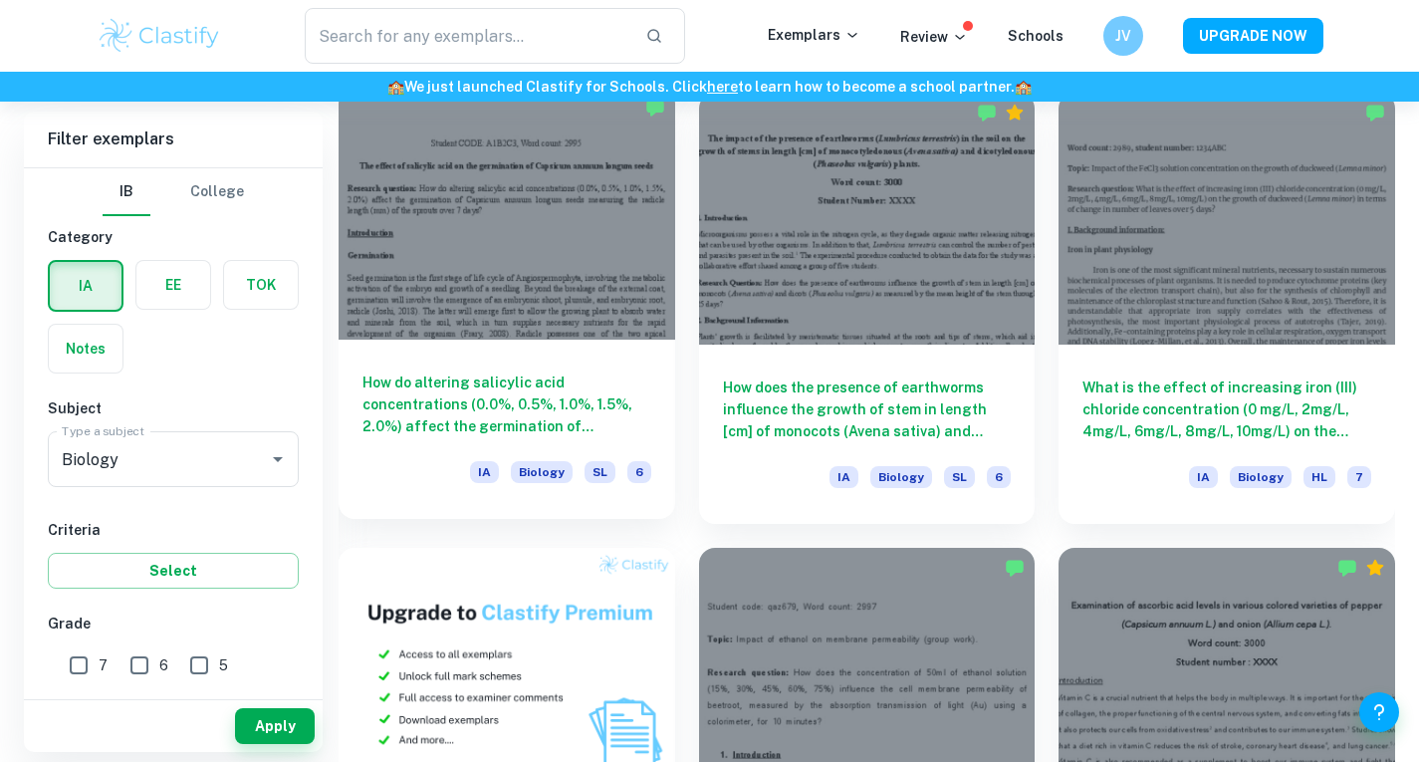
click at [643, 287] on div at bounding box center [507, 214] width 337 height 252
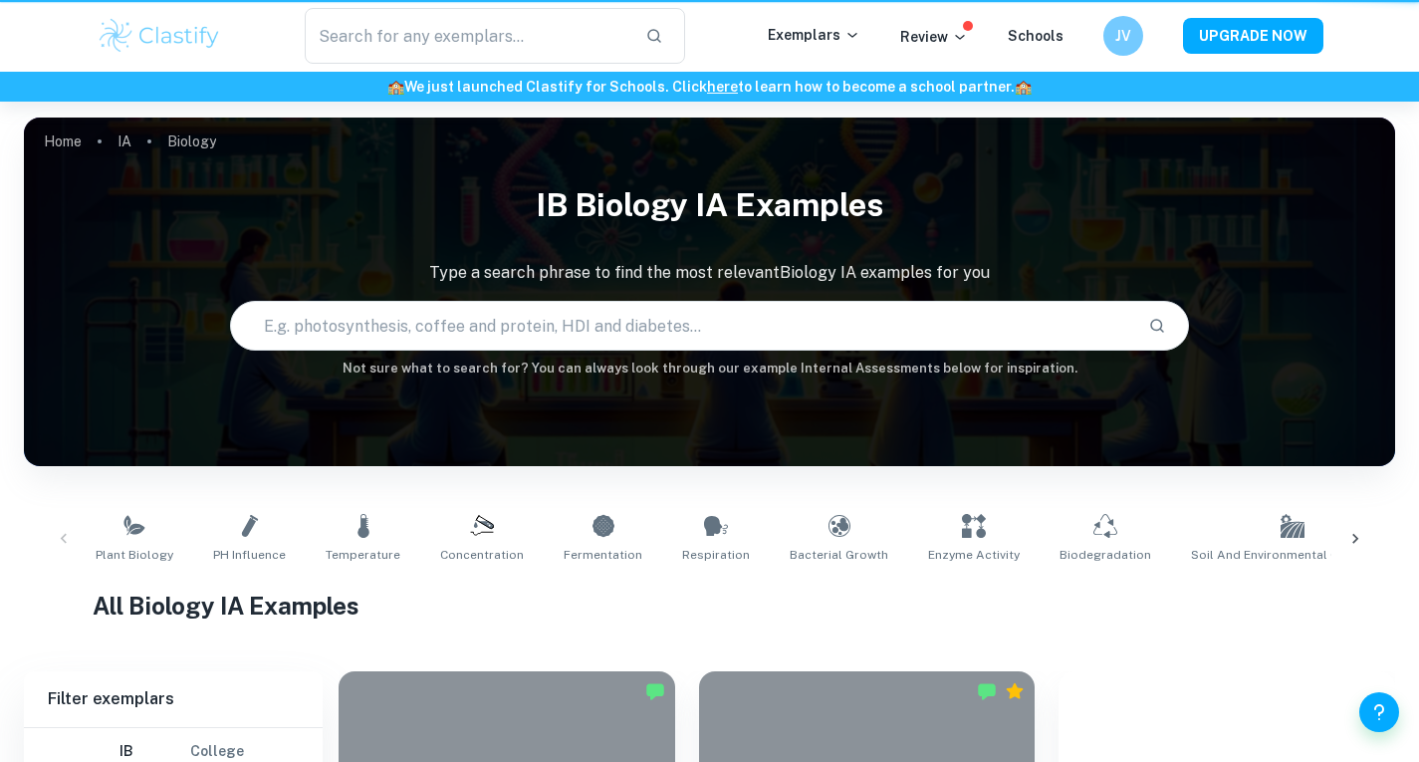
scroll to position [1034, 0]
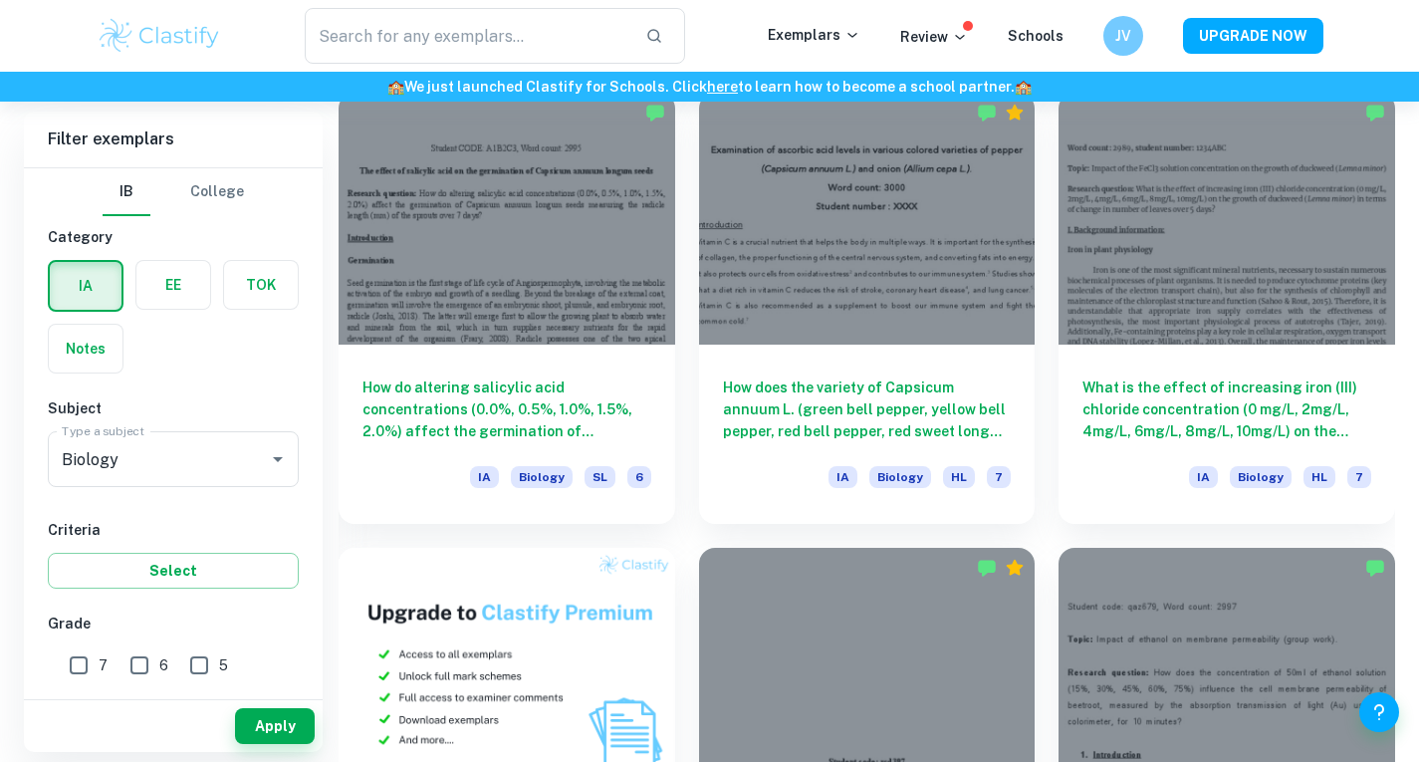
click at [86, 658] on input "7" at bounding box center [79, 665] width 40 height 40
checkbox input "true"
click at [285, 726] on button "Apply" at bounding box center [275, 726] width 80 height 36
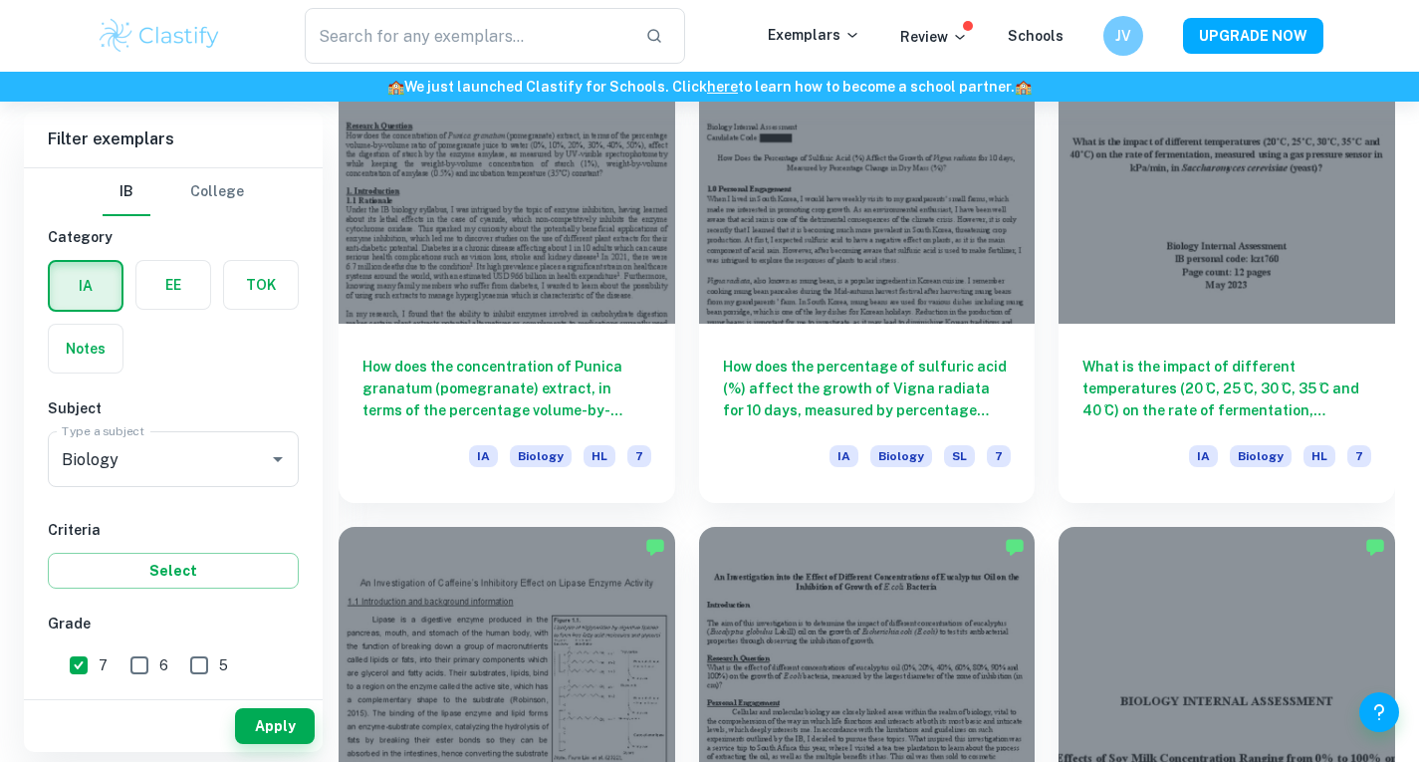
scroll to position [1985, 0]
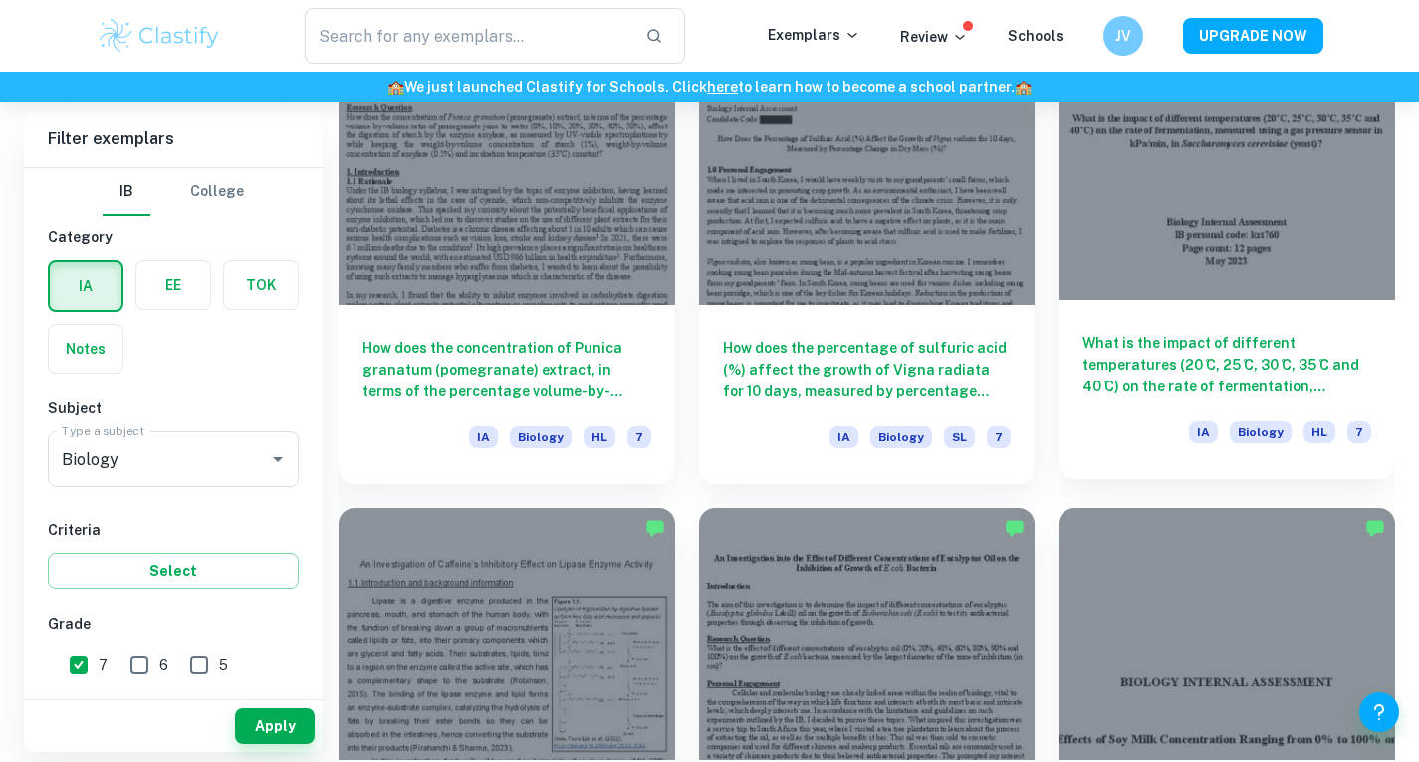
click at [1152, 236] on div at bounding box center [1227, 174] width 337 height 252
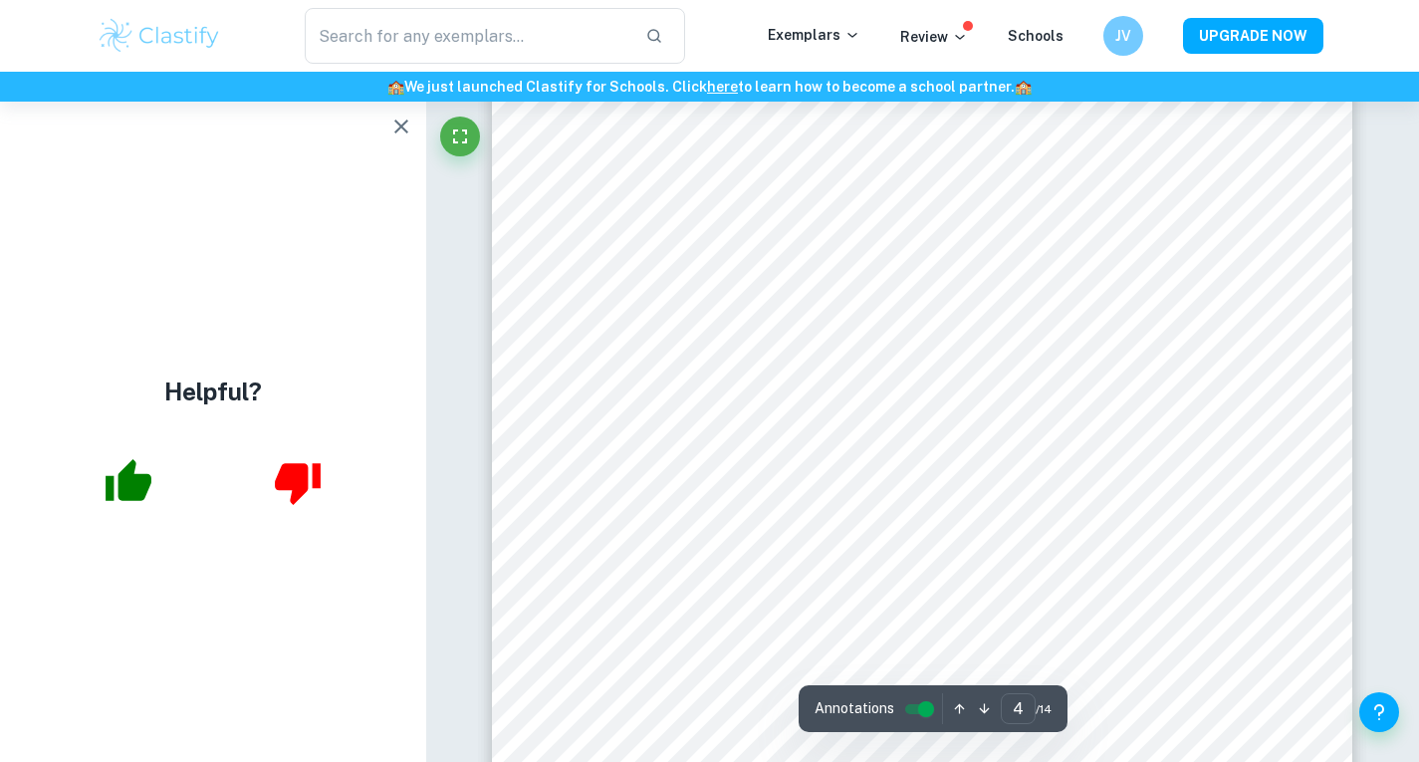
scroll to position [4234, 0]
click at [393, 127] on icon "button" at bounding box center [401, 127] width 24 height 24
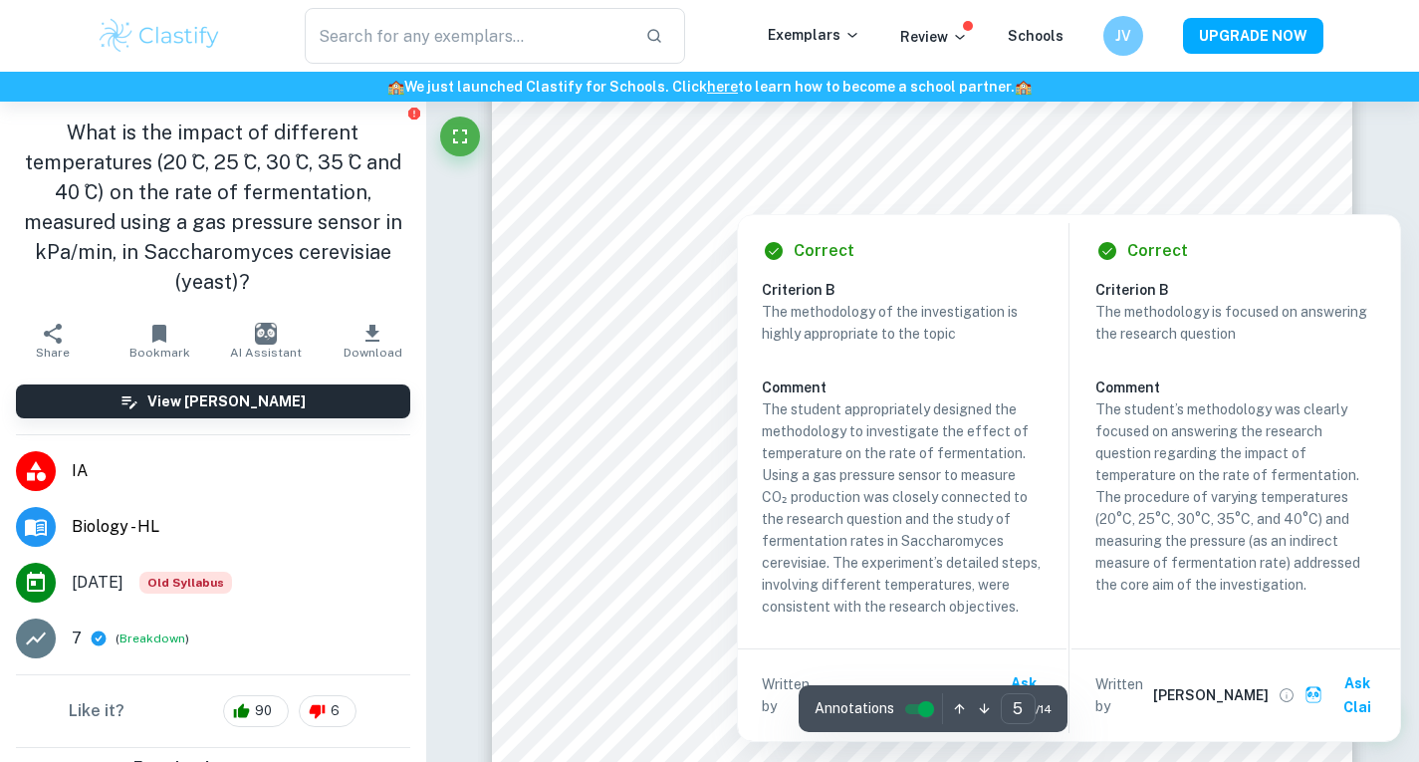
scroll to position [5583, 0]
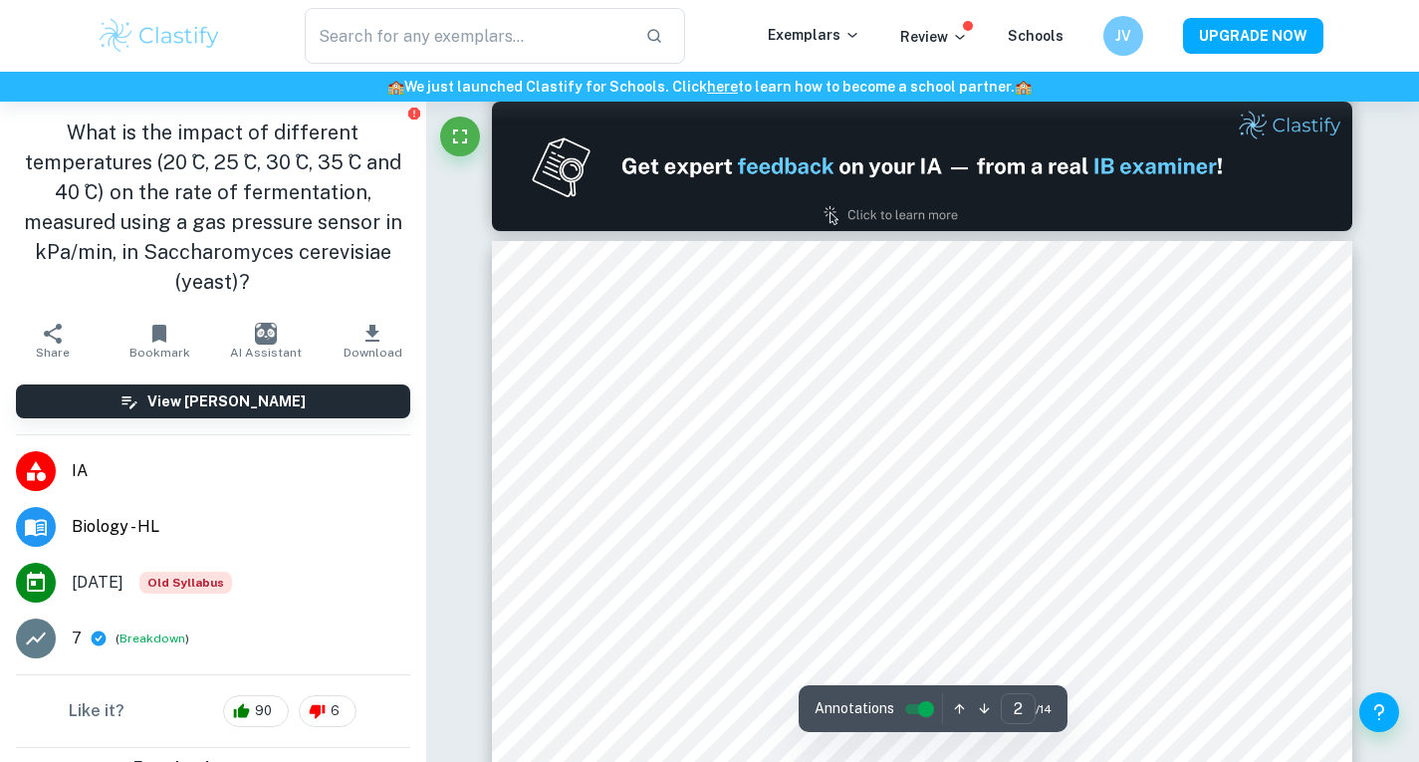
type input "1"
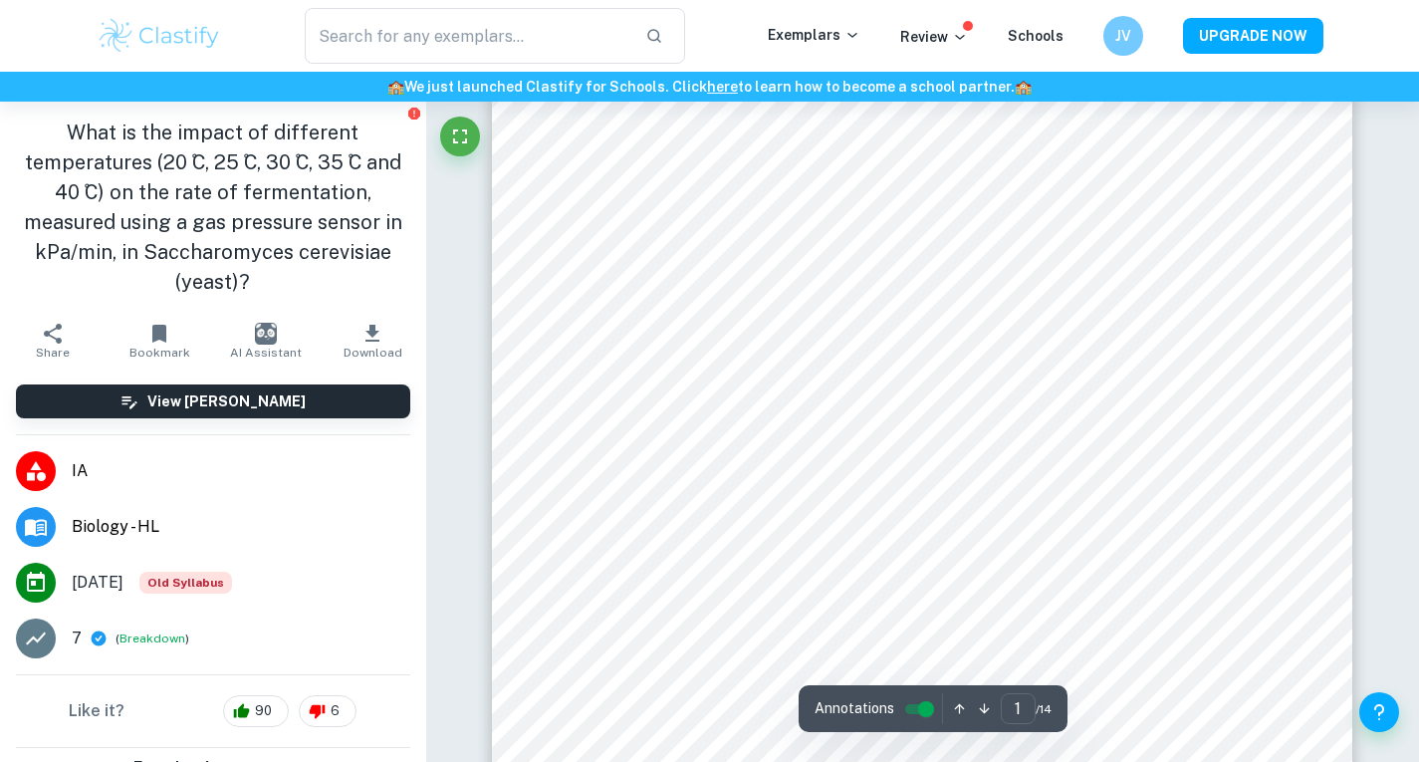
scroll to position [0, 0]
